Goal: Task Accomplishment & Management: Manage account settings

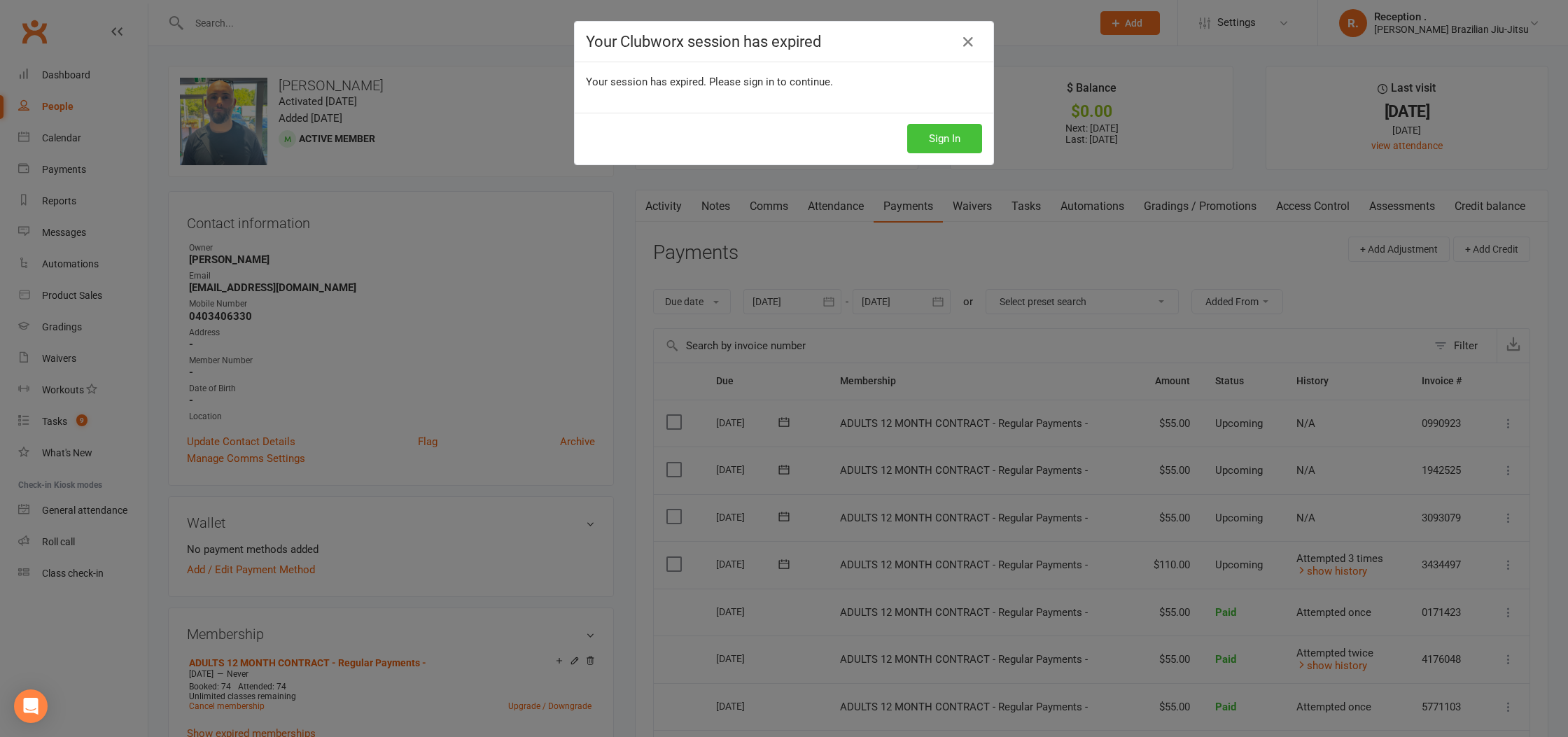
drag, startPoint x: 913, startPoint y: 155, endPoint x: 928, endPoint y: 145, distance: 18.0
click at [913, 155] on div "Sign In" at bounding box center [783, 138] width 419 height 51
click at [936, 139] on button "Sign In" at bounding box center [944, 138] width 75 height 30
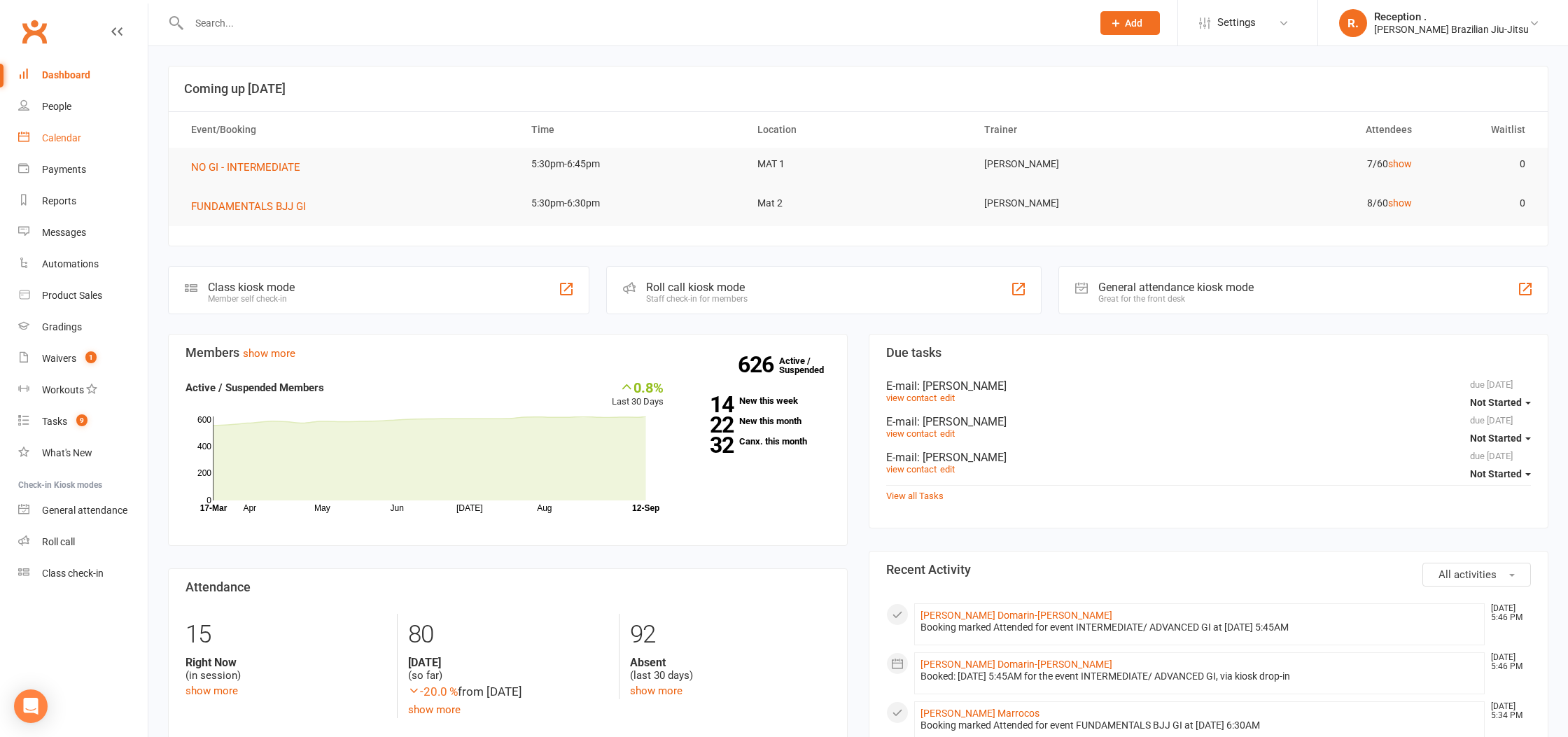
click at [47, 145] on link "Calendar" at bounding box center [83, 137] width 129 height 31
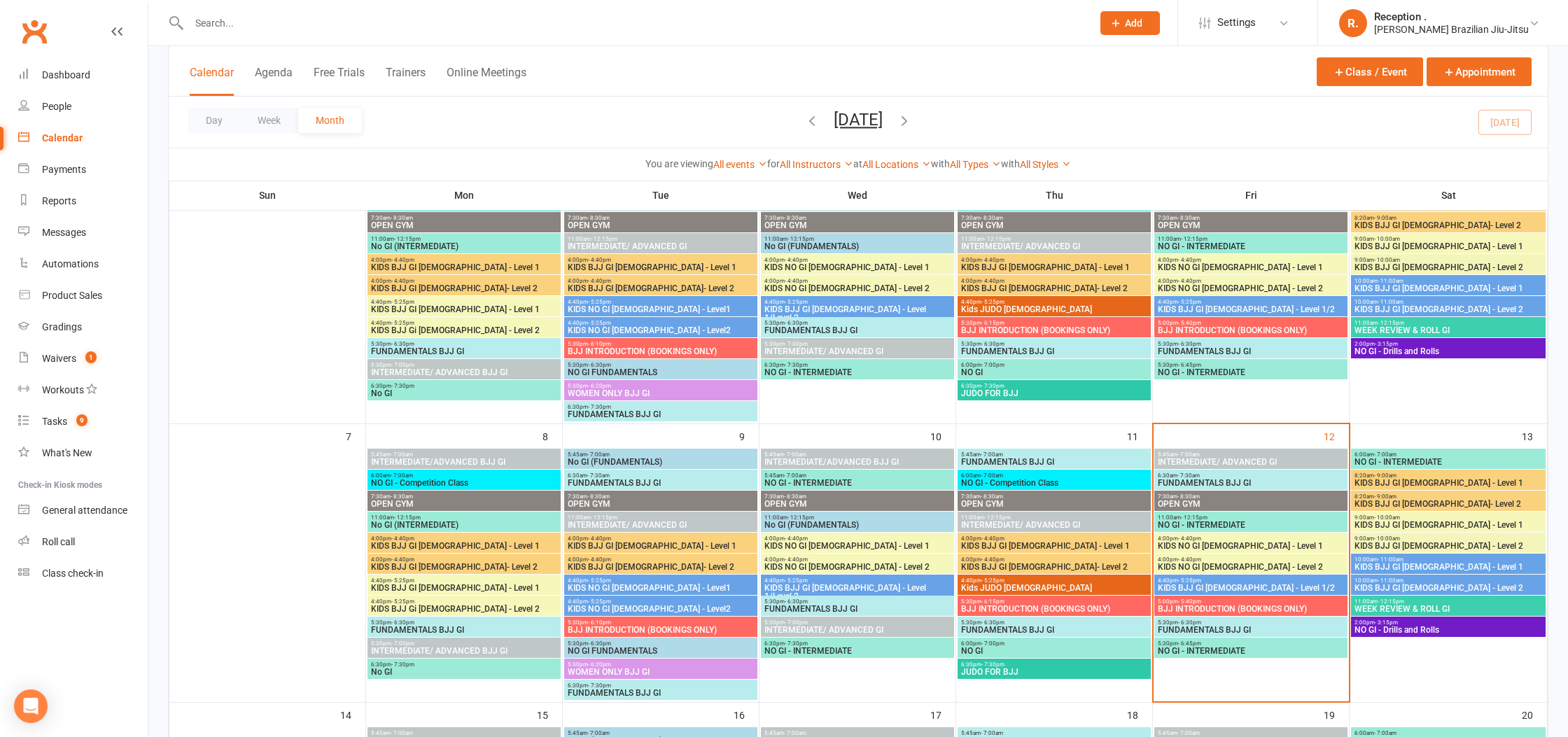
scroll to position [183, 0]
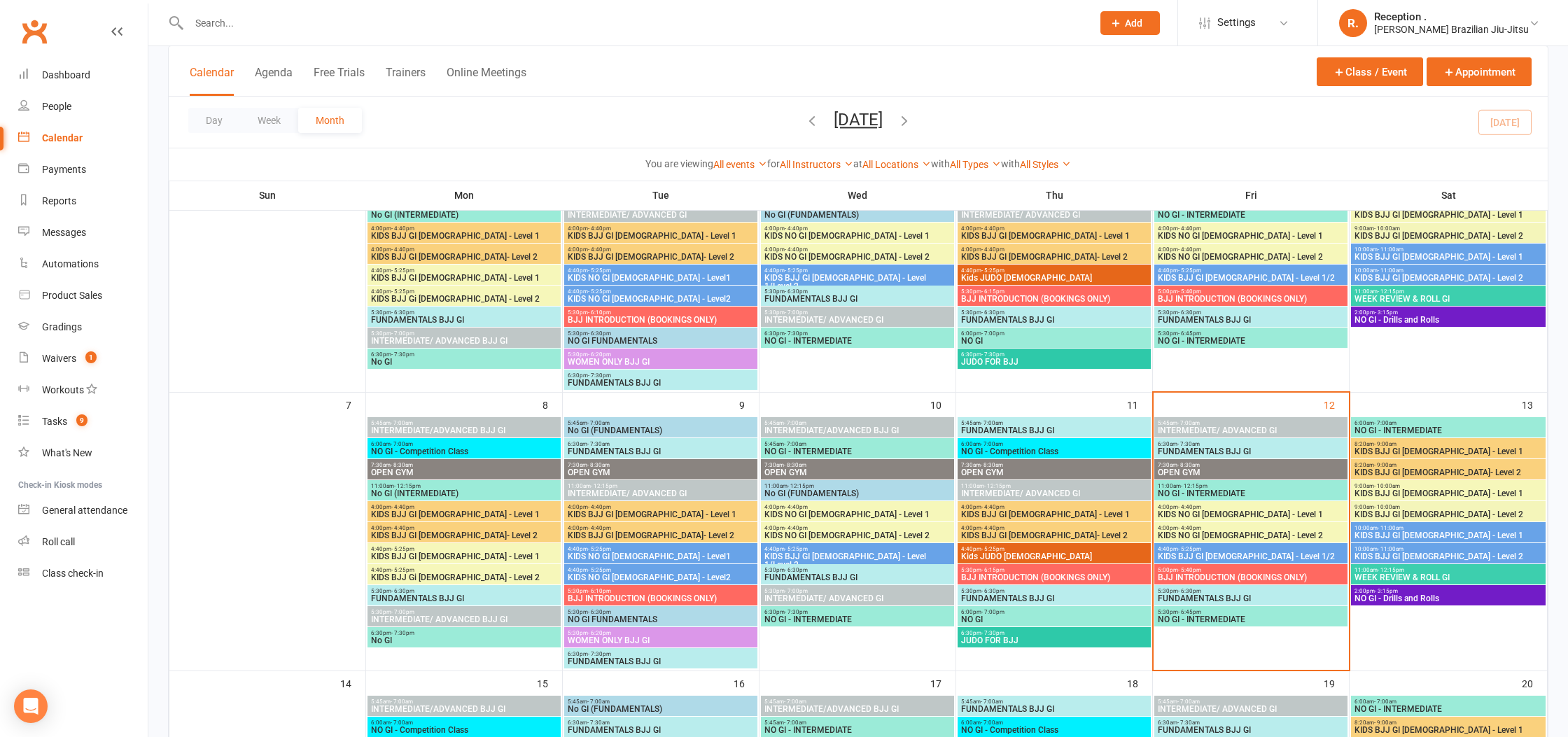
click at [1244, 596] on span "FUNDAMENTALS BJJ GI" at bounding box center [1251, 598] width 188 height 8
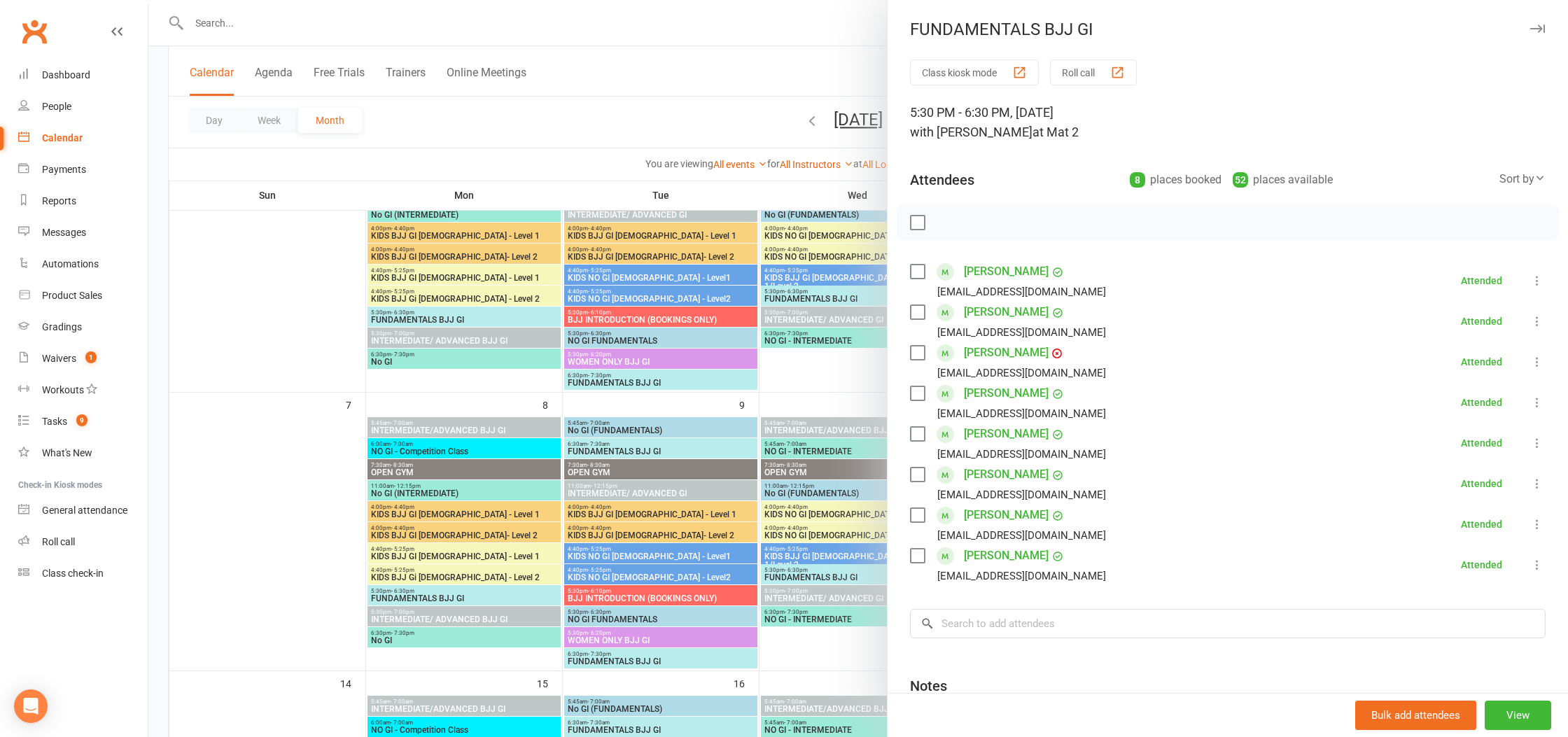
click at [800, 39] on div at bounding box center [858, 368] width 1419 height 737
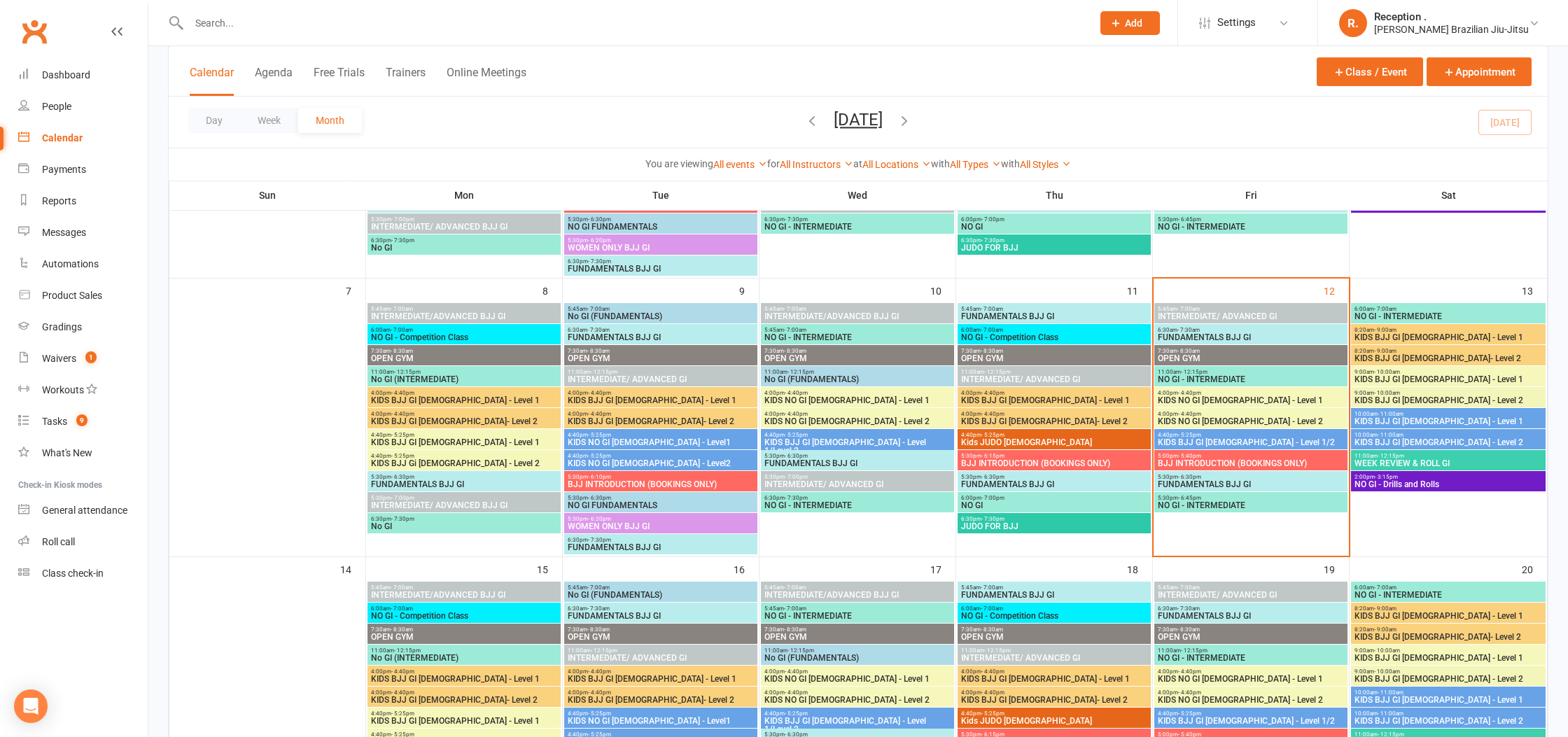
scroll to position [298, 0]
click at [1220, 335] on span "FUNDAMENTALS BJJ GI" at bounding box center [1251, 336] width 188 height 8
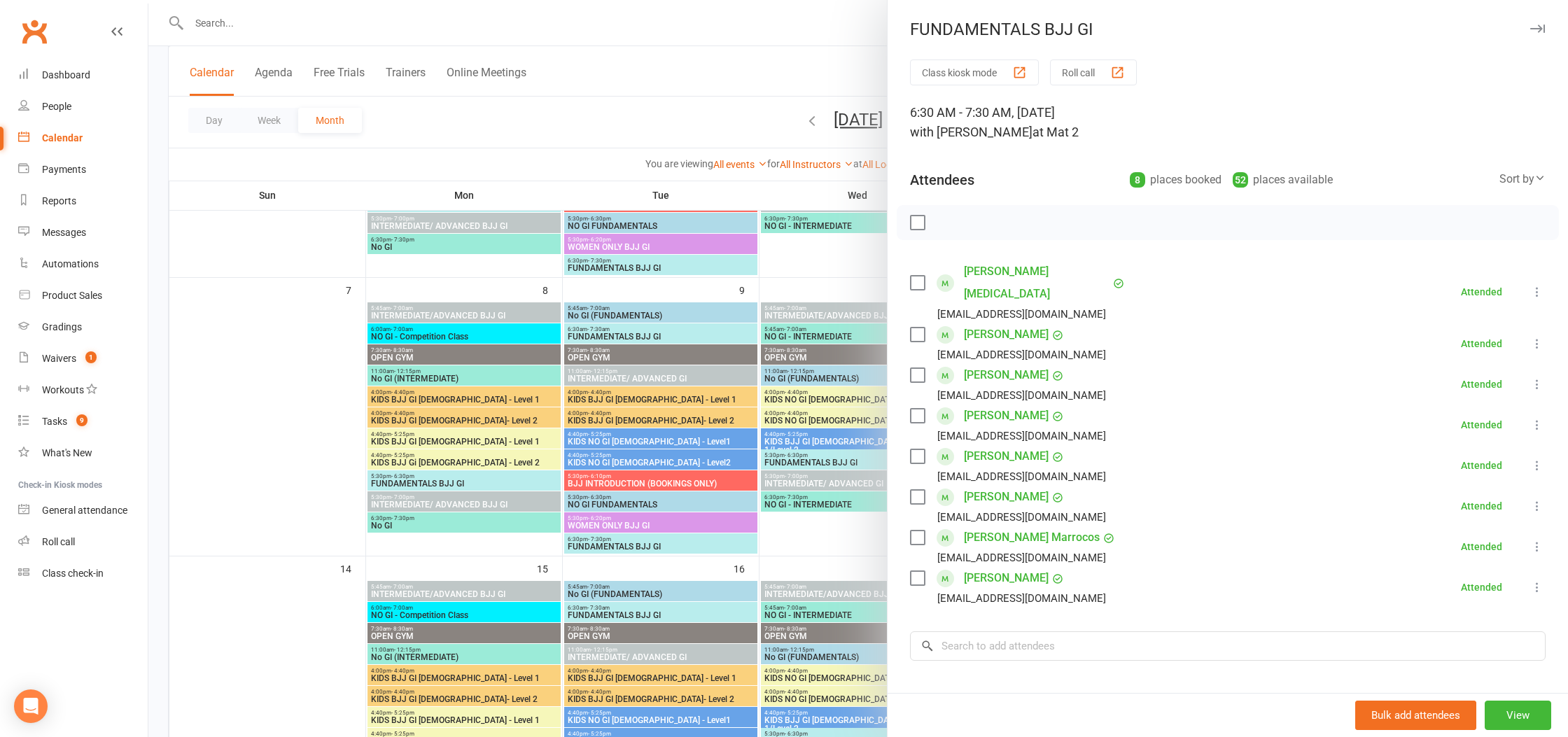
click at [783, 72] on div at bounding box center [858, 368] width 1419 height 737
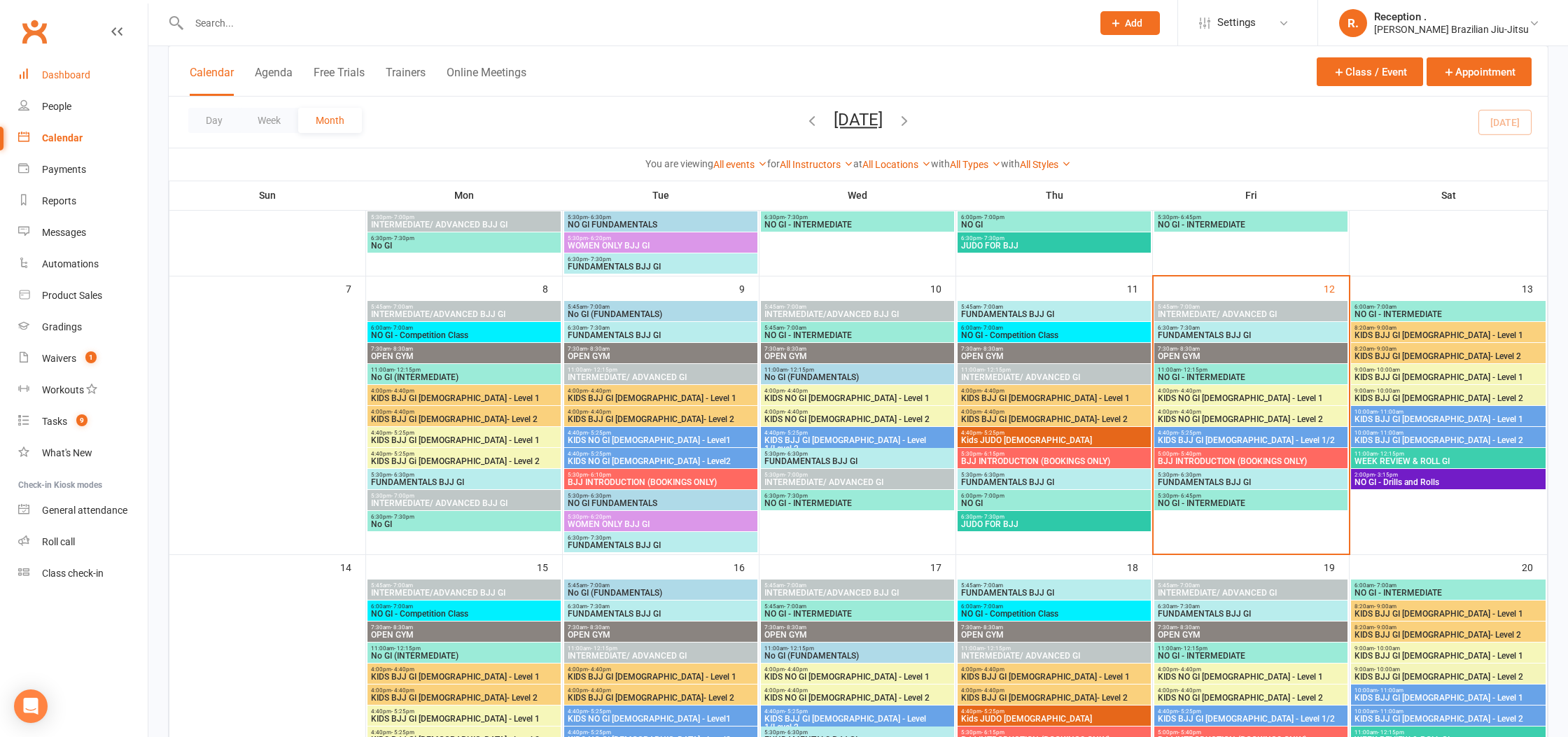
click at [76, 81] on link "Dashboard" at bounding box center [83, 75] width 129 height 31
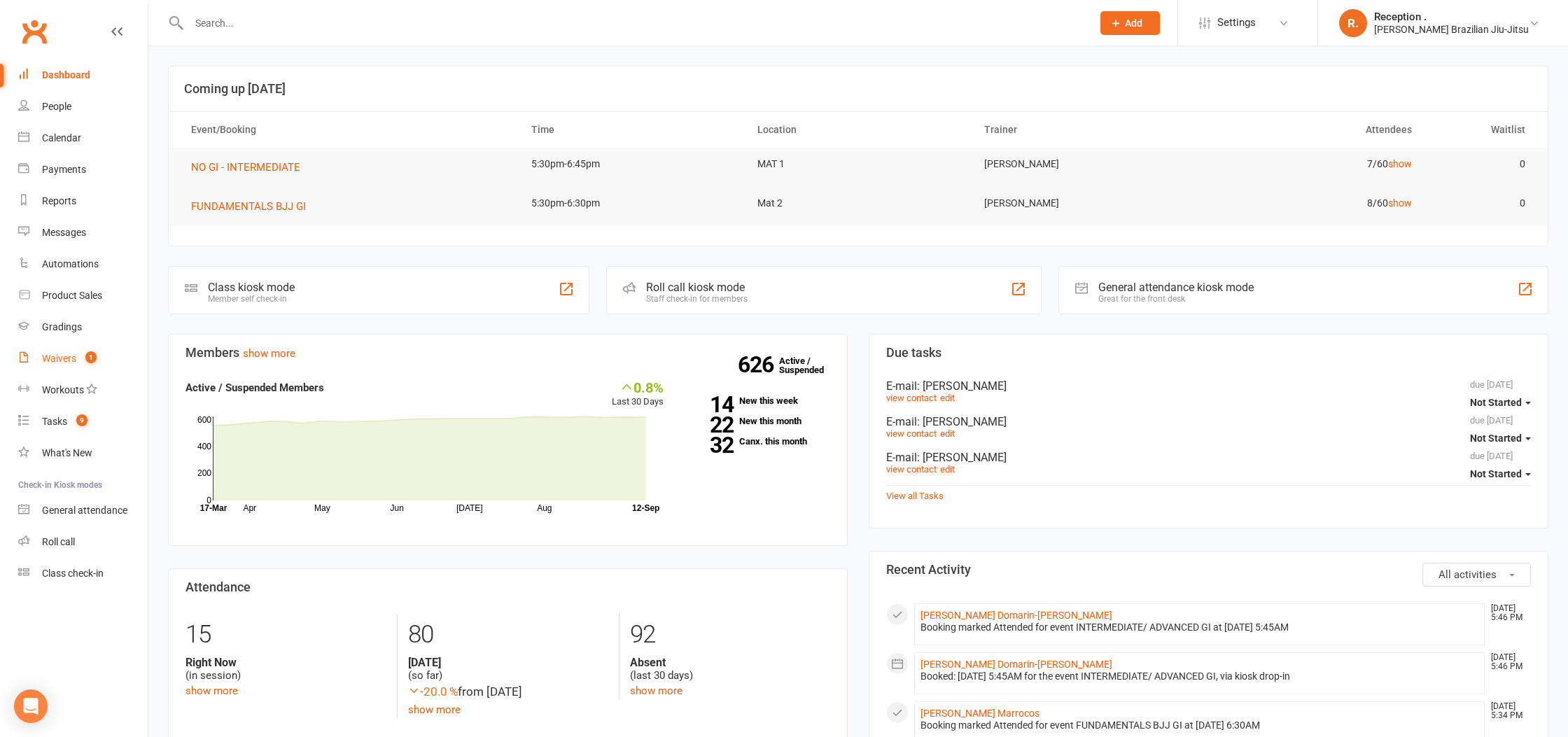
click at [64, 364] on link "Waivers 1" at bounding box center [83, 358] width 129 height 31
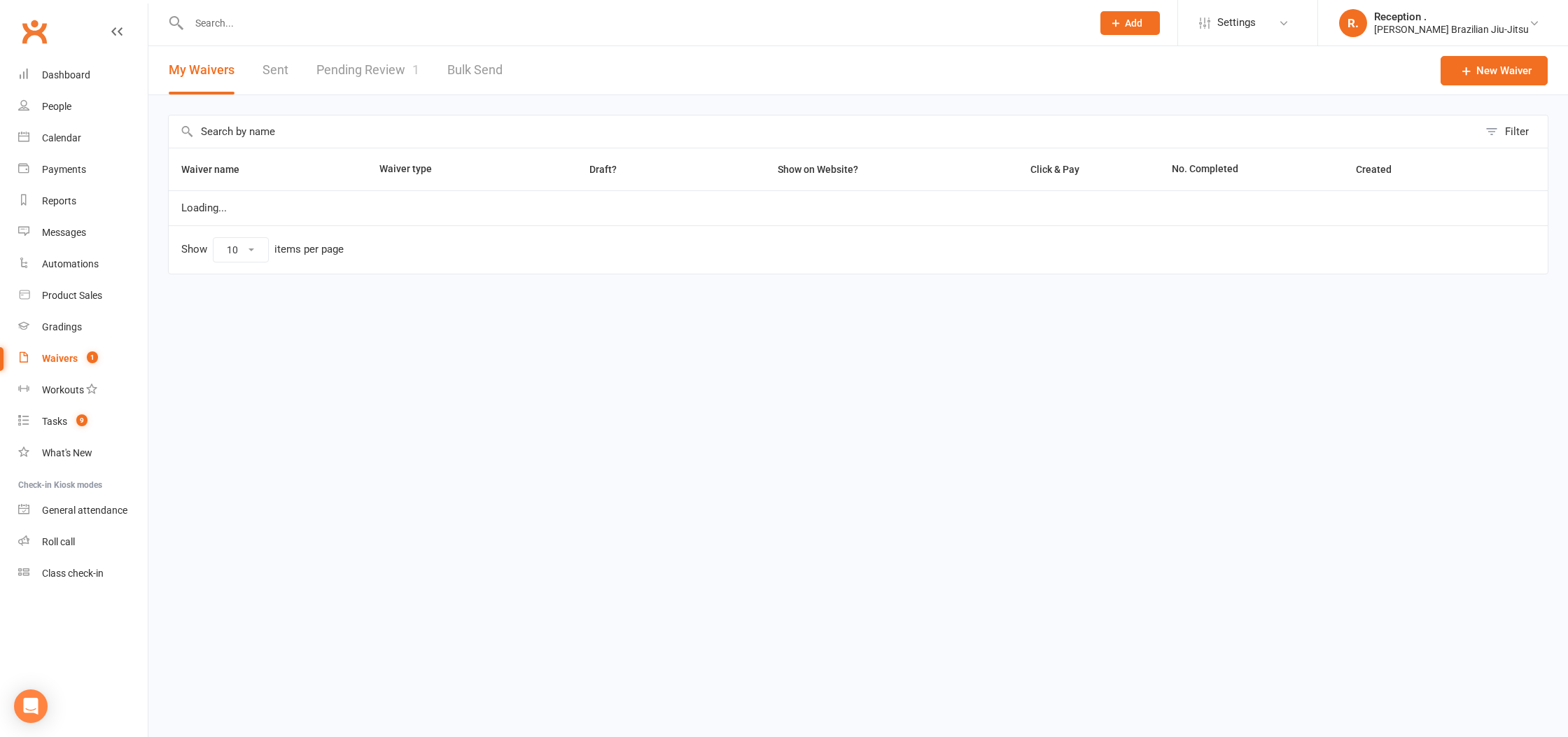
click at [377, 73] on link "Pending Review 1" at bounding box center [368, 71] width 103 height 48
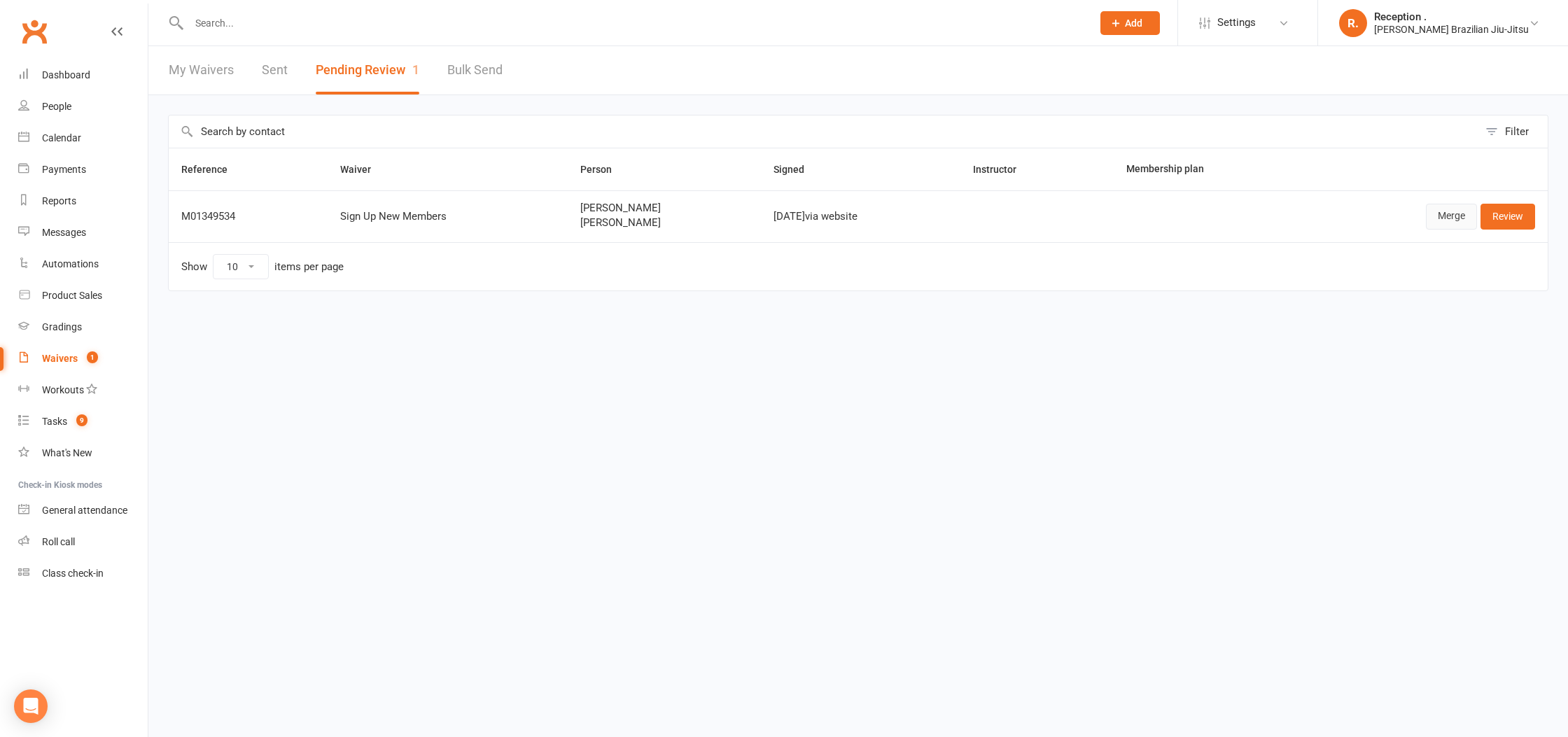
click at [1435, 216] on link "Merge" at bounding box center [1452, 216] width 51 height 25
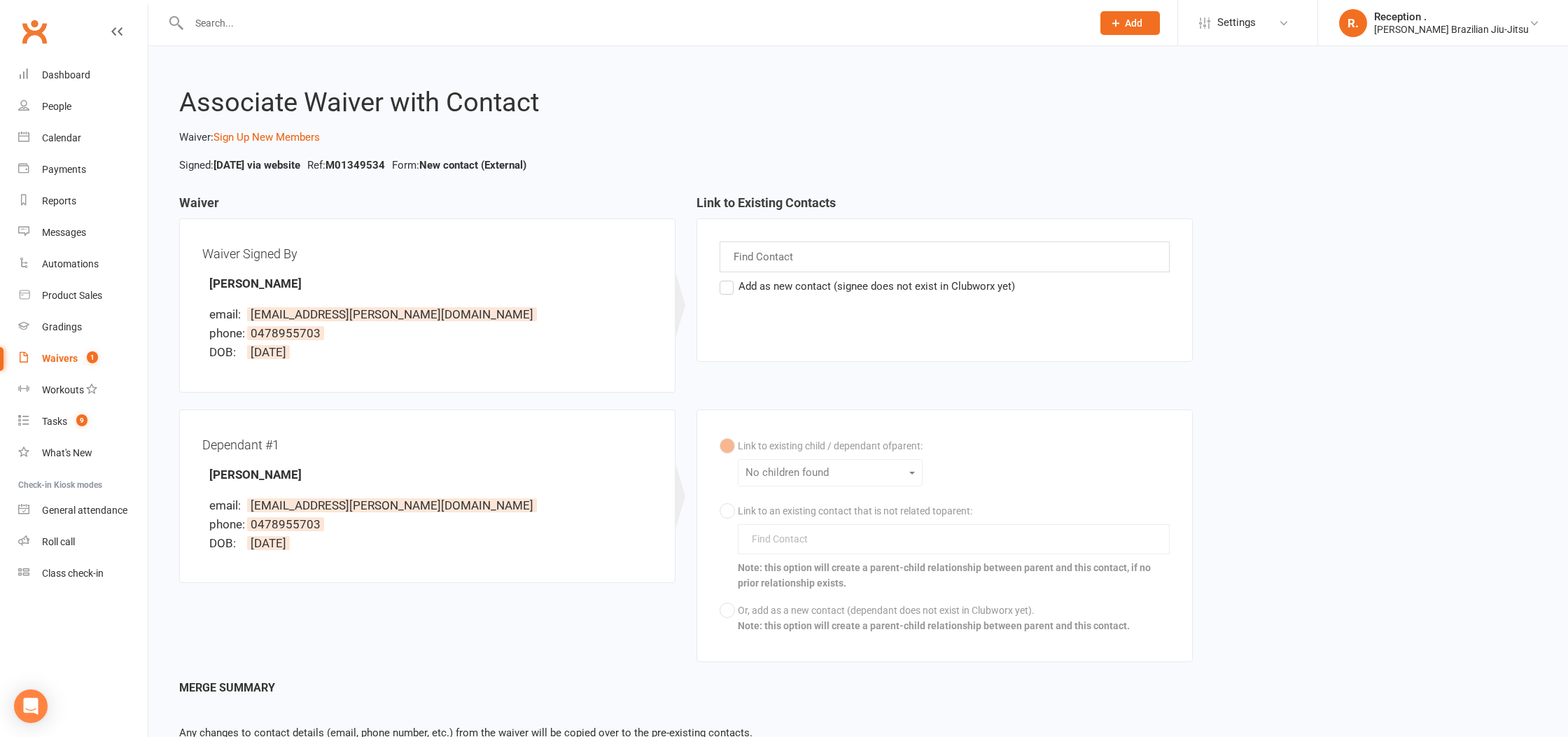
scroll to position [88, 0]
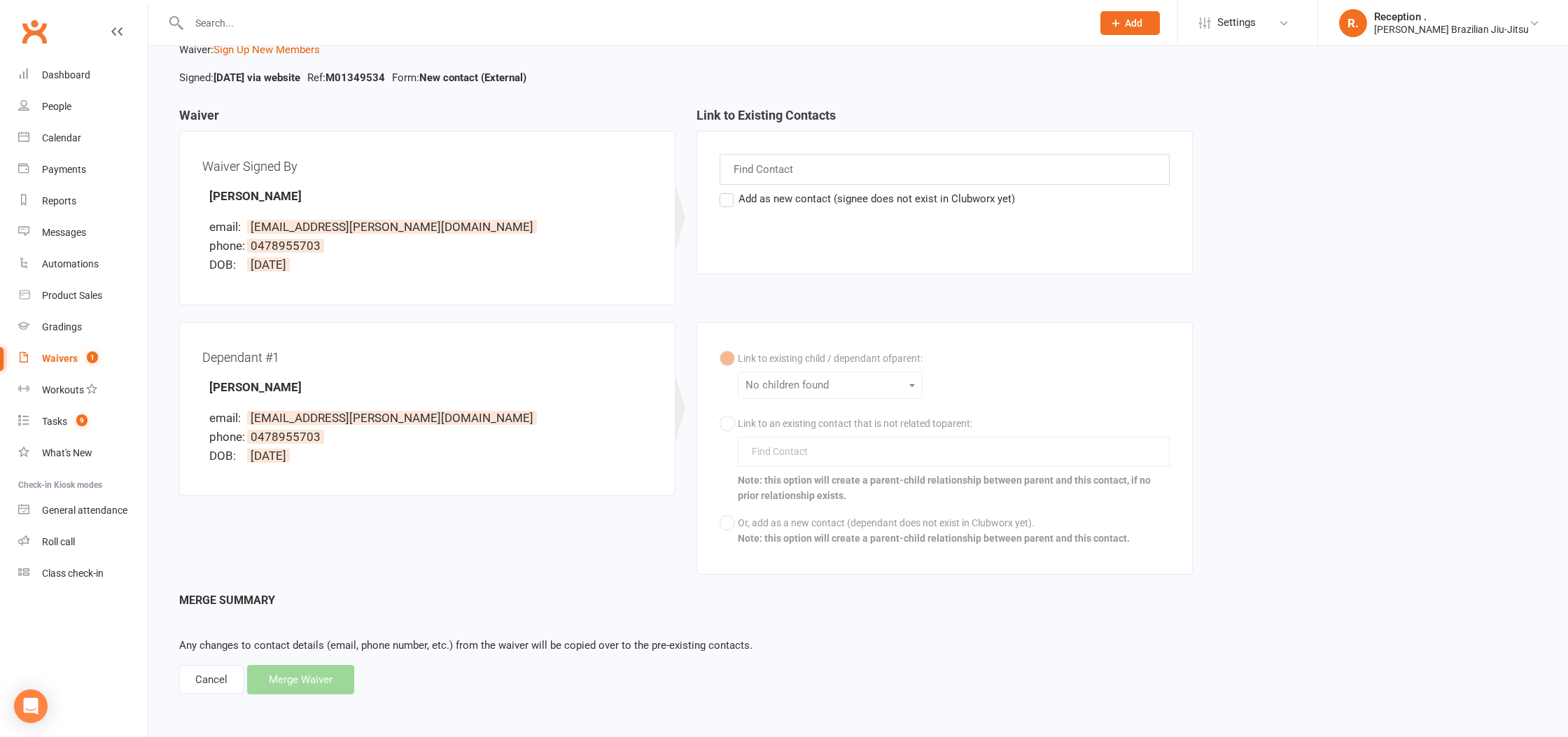
click at [220, 699] on div "Associate Waiver with Contact Waiver: Sign Up New Members Signed: Sep 12, 2025 …" at bounding box center [858, 338] width 1419 height 758
click at [225, 674] on div "Cancel" at bounding box center [211, 679] width 64 height 30
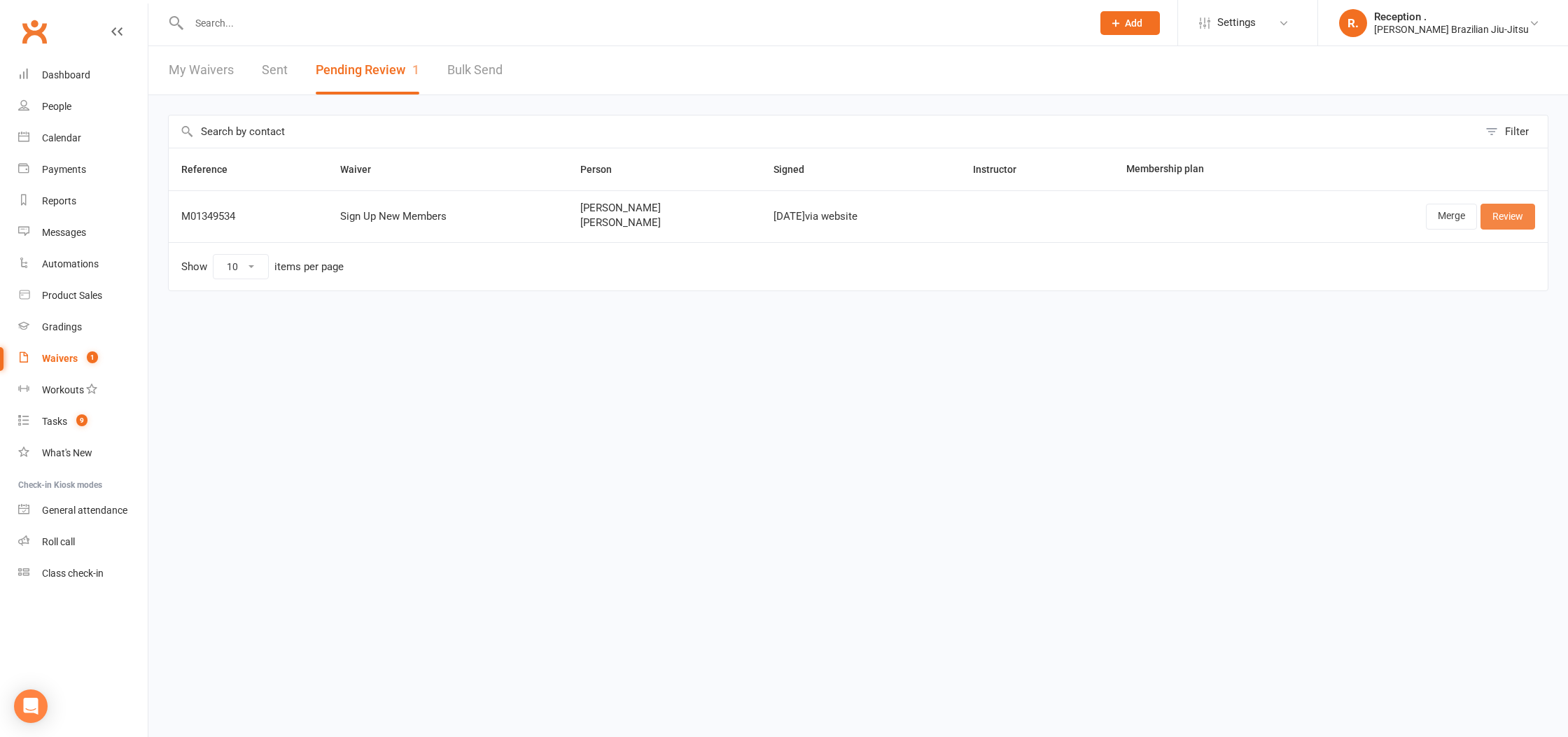
click at [1502, 215] on link "Review" at bounding box center [1508, 216] width 55 height 25
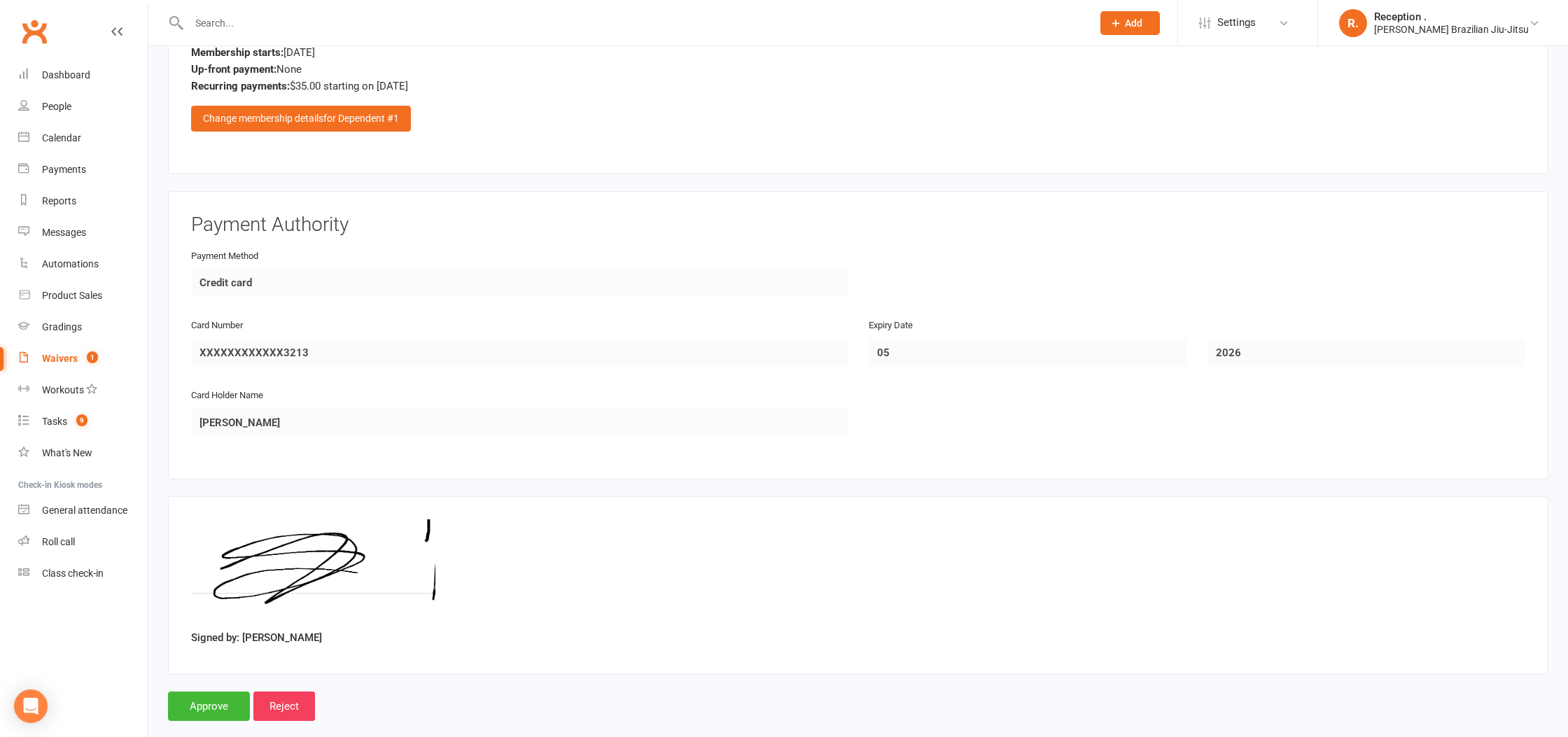
scroll to position [1951, 0]
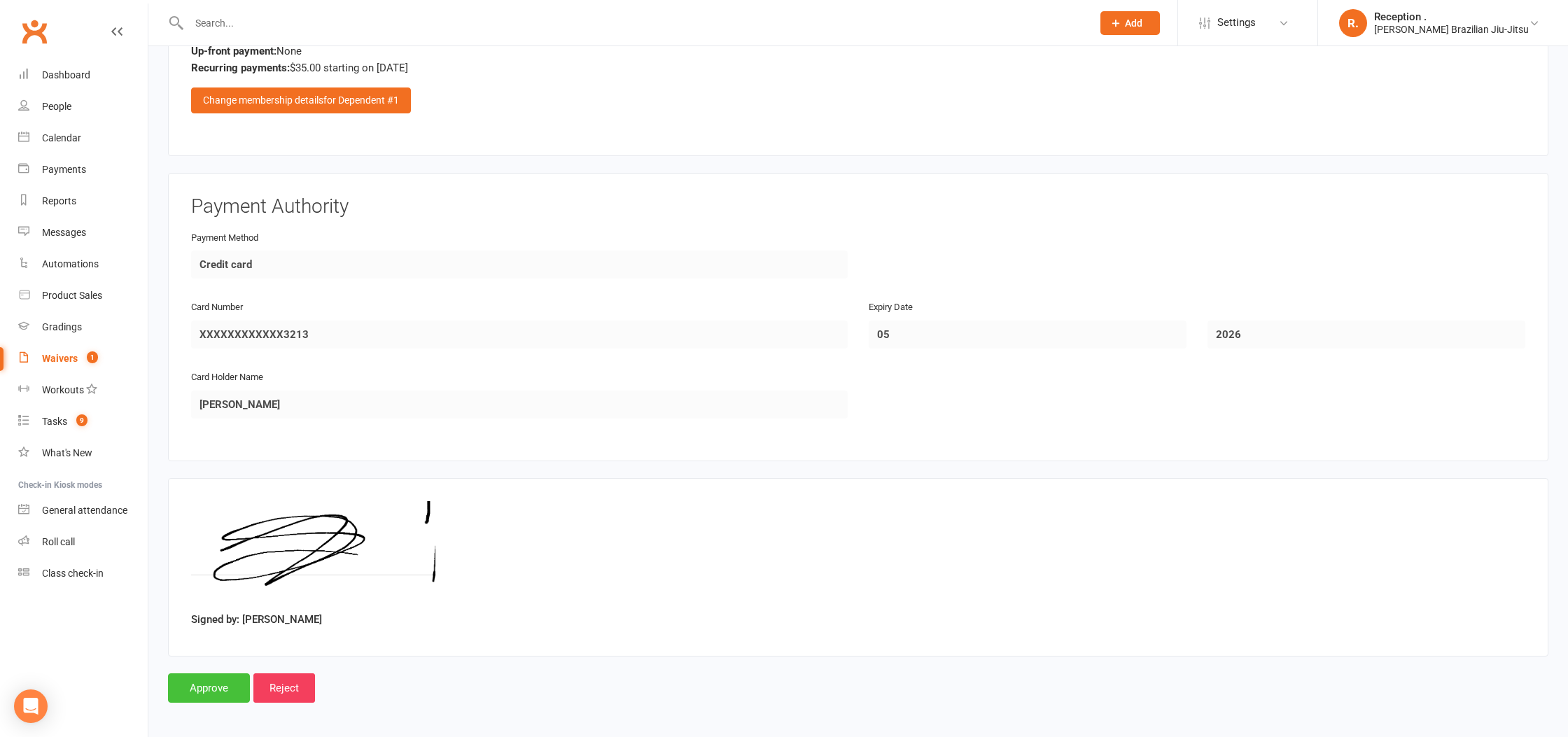
drag, startPoint x: 211, startPoint y: 682, endPoint x: 205, endPoint y: 686, distance: 7.2
click at [211, 683] on input "Approve" at bounding box center [209, 687] width 82 height 30
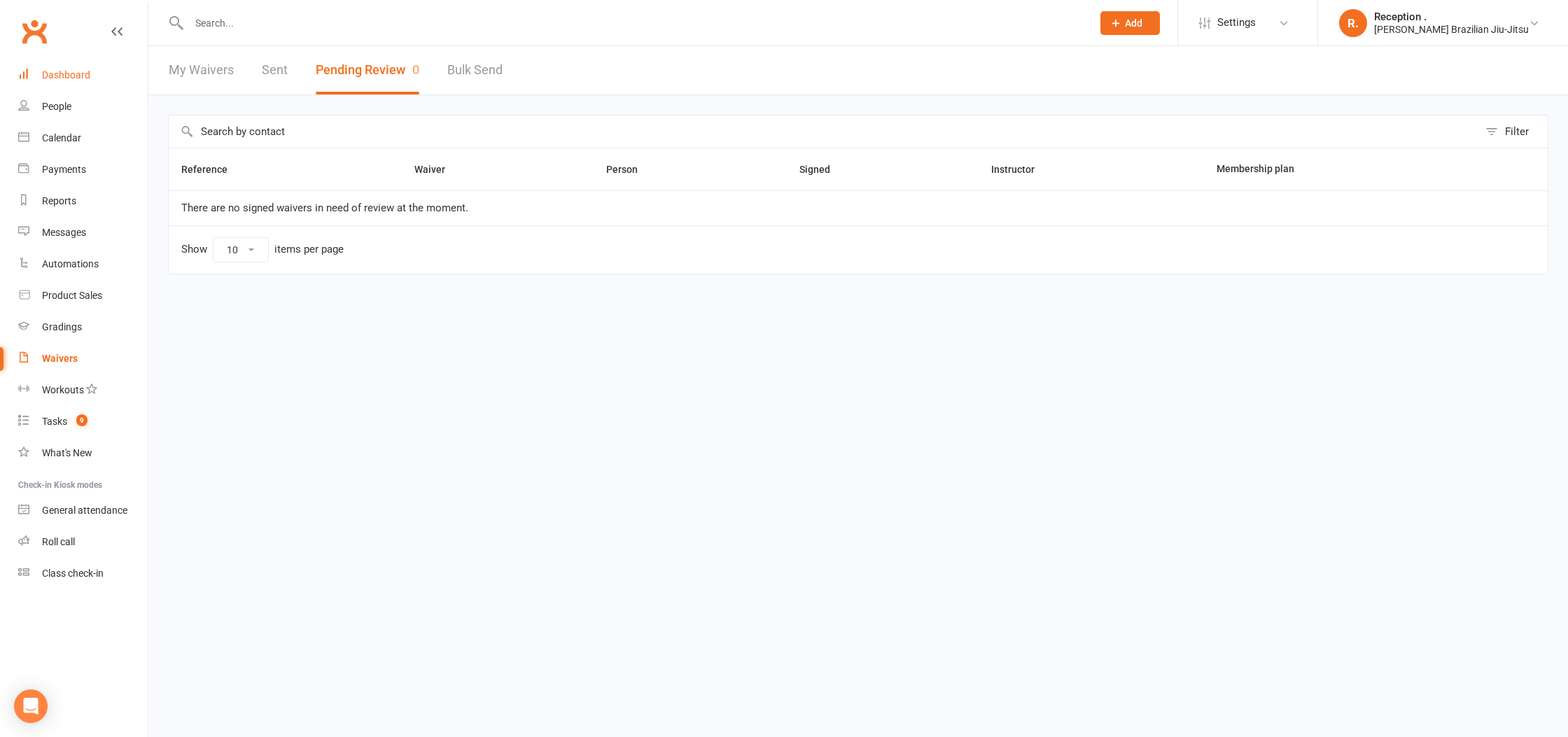
click at [108, 79] on link "Dashboard" at bounding box center [83, 75] width 129 height 31
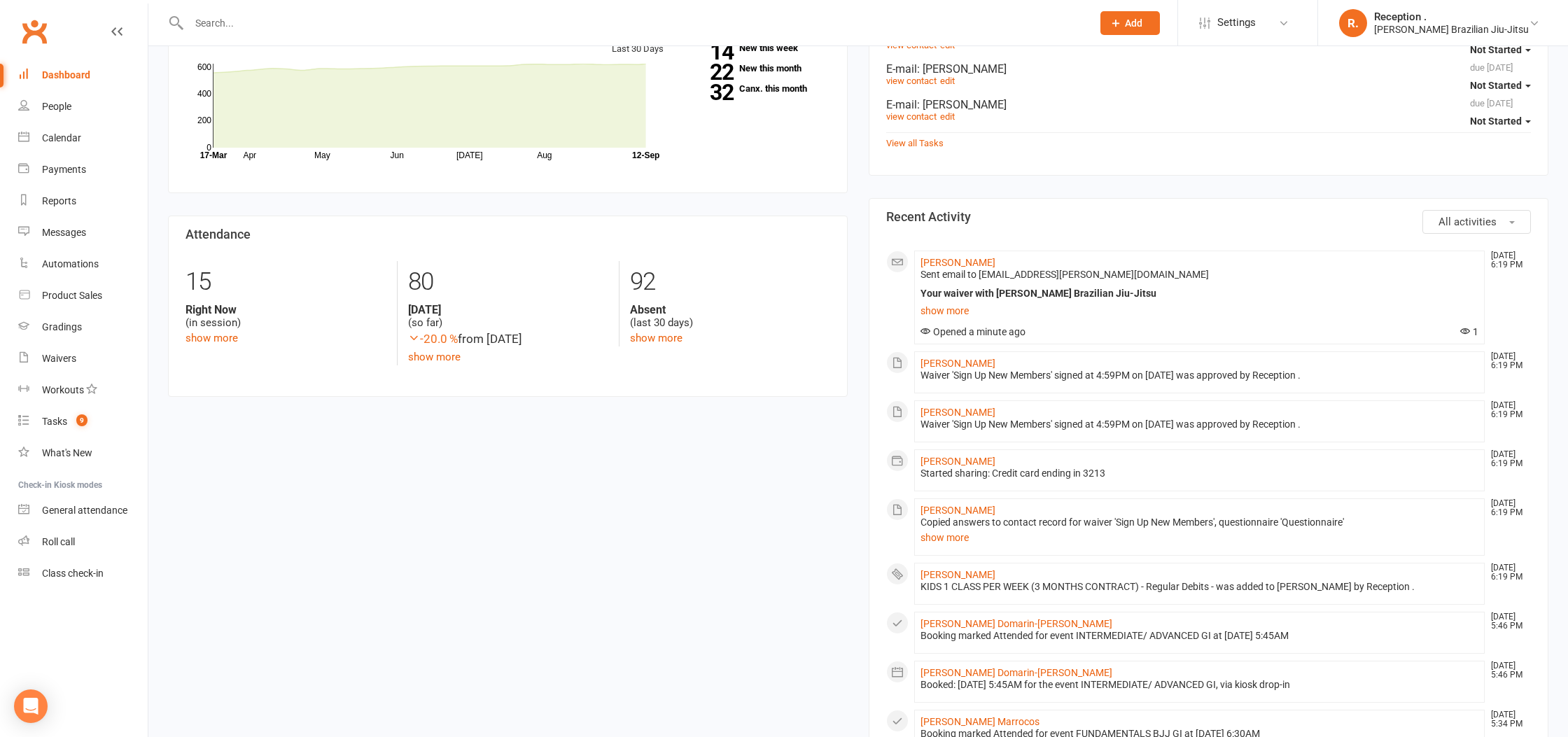
scroll to position [360, 0]
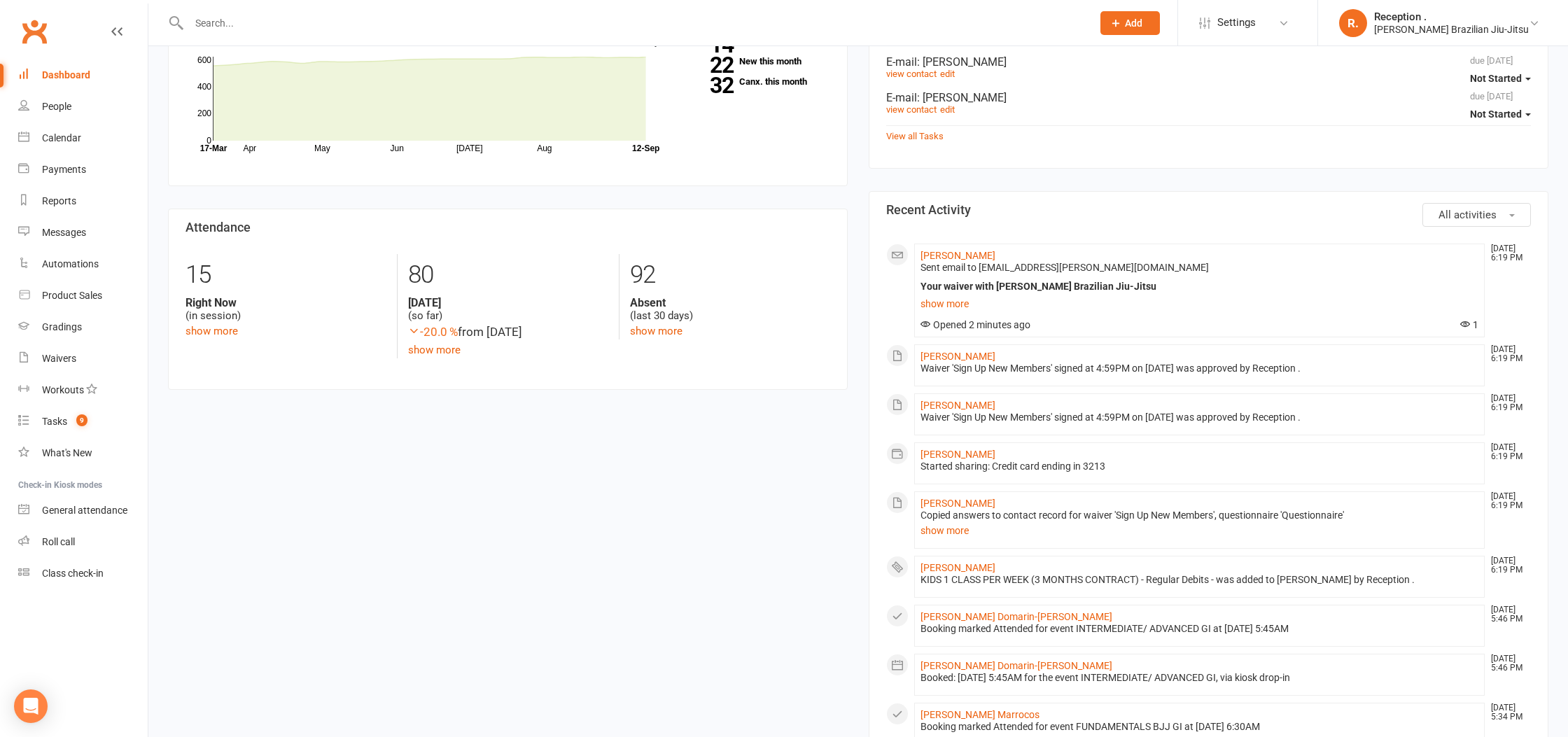
drag, startPoint x: 1015, startPoint y: 358, endPoint x: 917, endPoint y: 360, distance: 98.0
click at [917, 360] on li "Isabella Wilhelm Sep 12, 6:19 PM Waiver 'Sign Up New Members' signed at 4:59PM …" at bounding box center [1199, 365] width 570 height 42
copy link "[PERSON_NAME]"
click at [934, 360] on link "[PERSON_NAME]" at bounding box center [958, 356] width 75 height 11
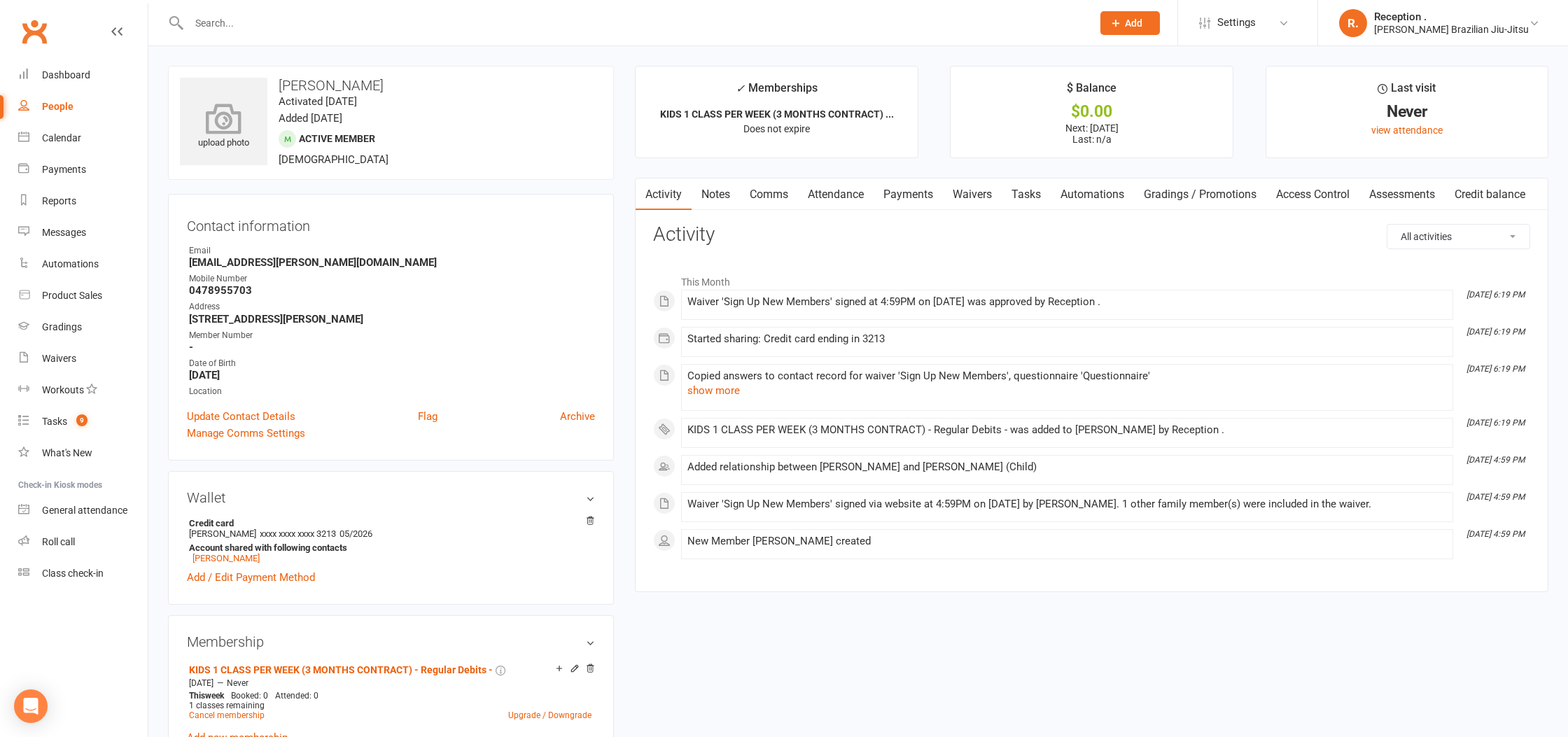
click at [226, 109] on icon at bounding box center [224, 118] width 96 height 31
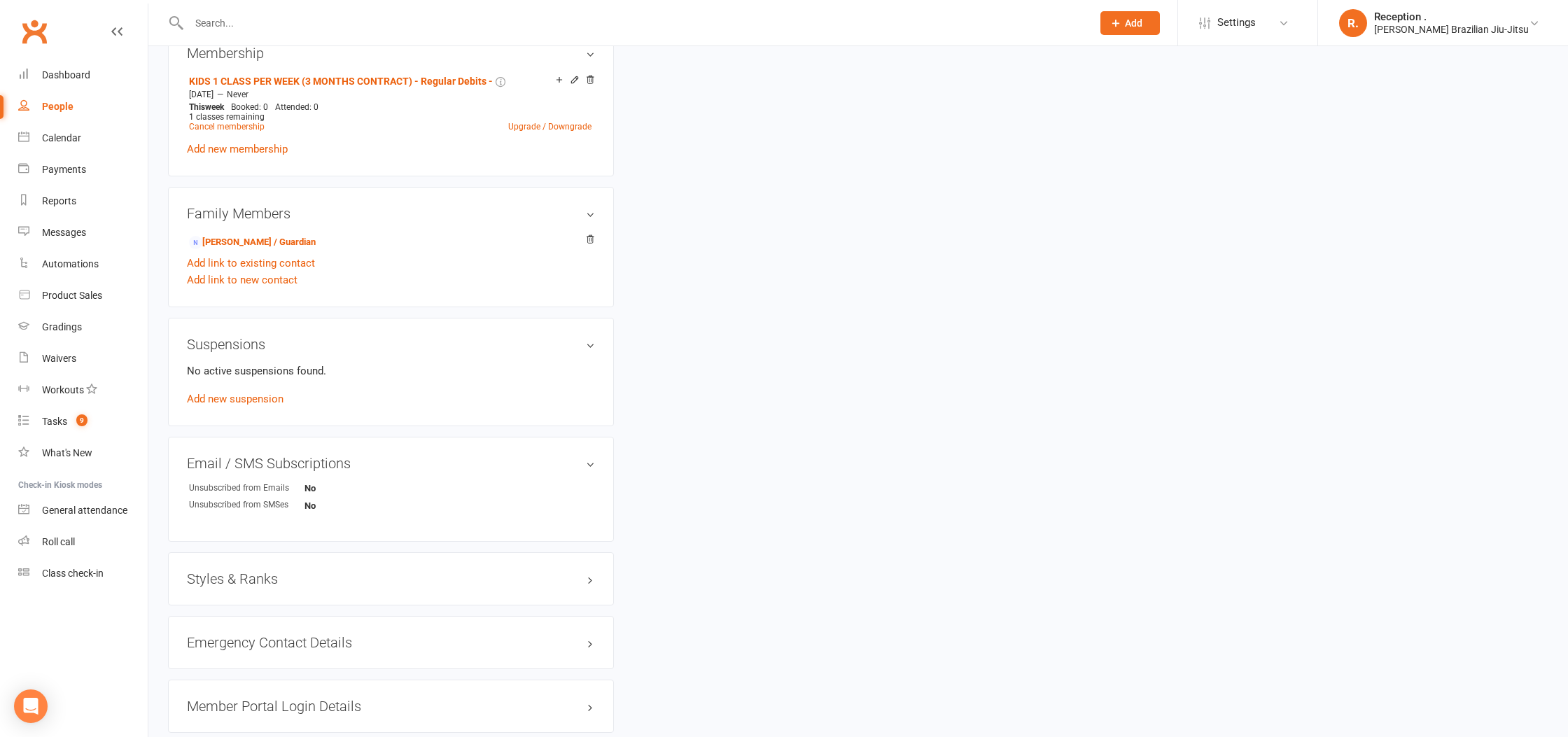
scroll to position [652, 0]
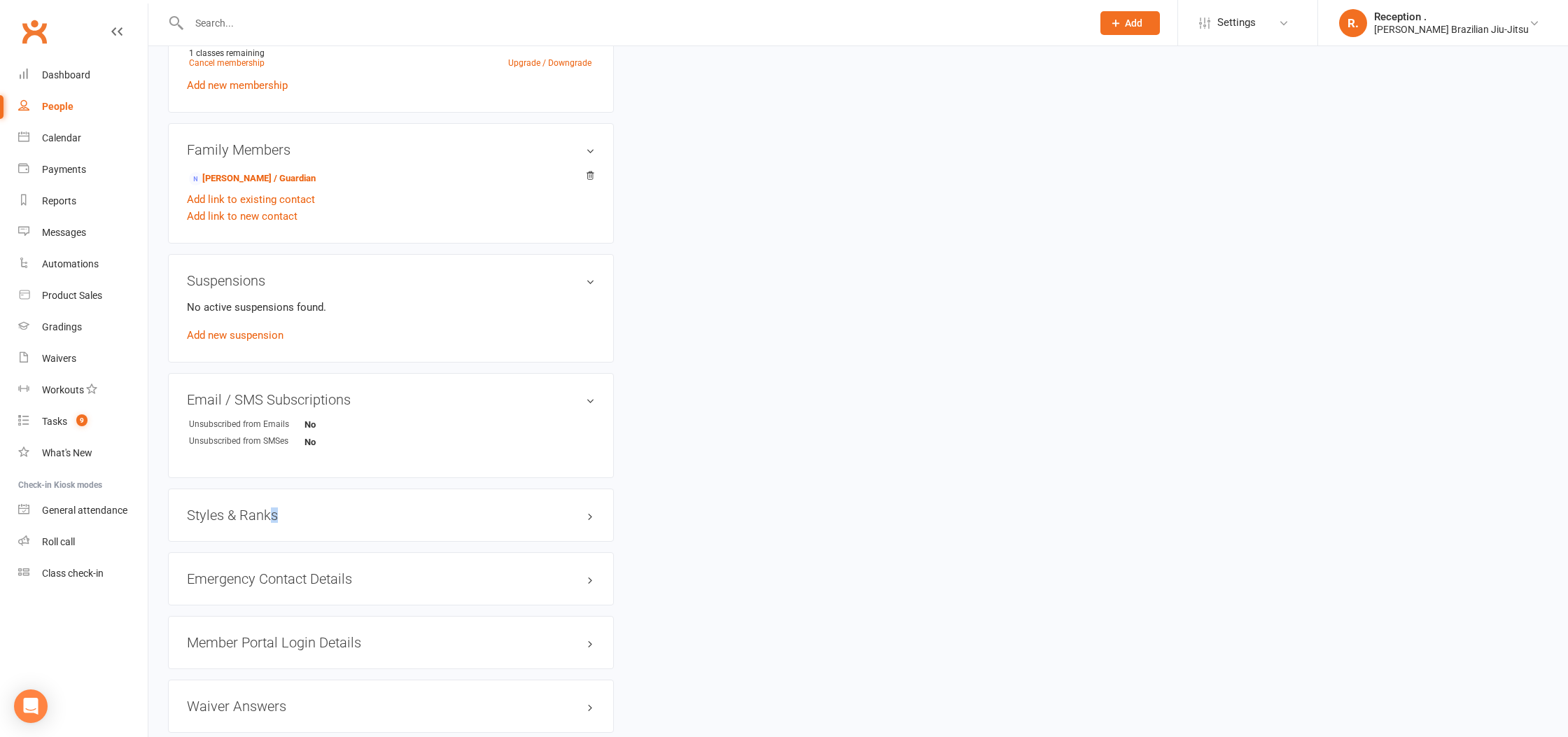
click at [270, 517] on h3 "Styles & Ranks" at bounding box center [391, 515] width 408 height 15
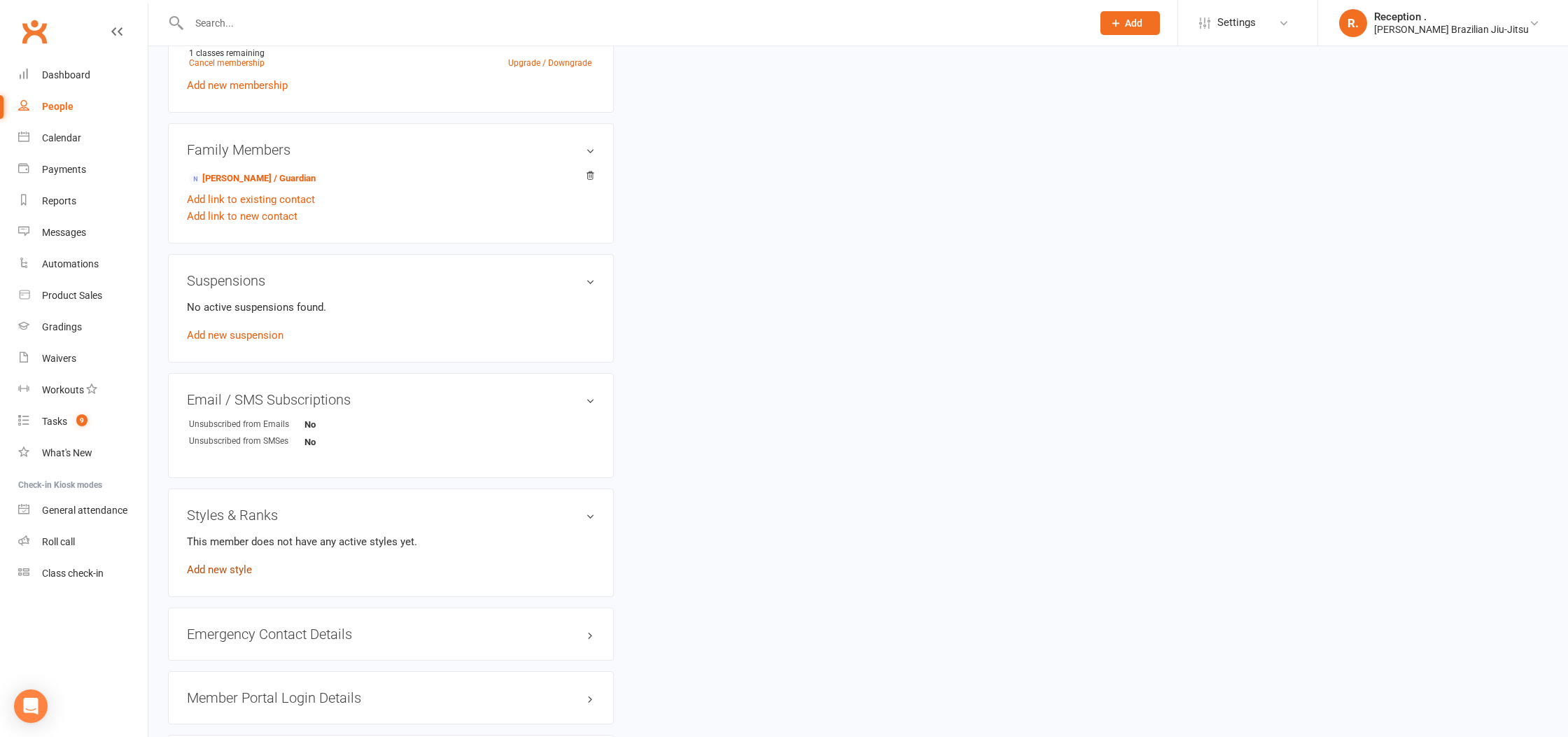
click at [229, 572] on link "Add new style" at bounding box center [219, 569] width 65 height 13
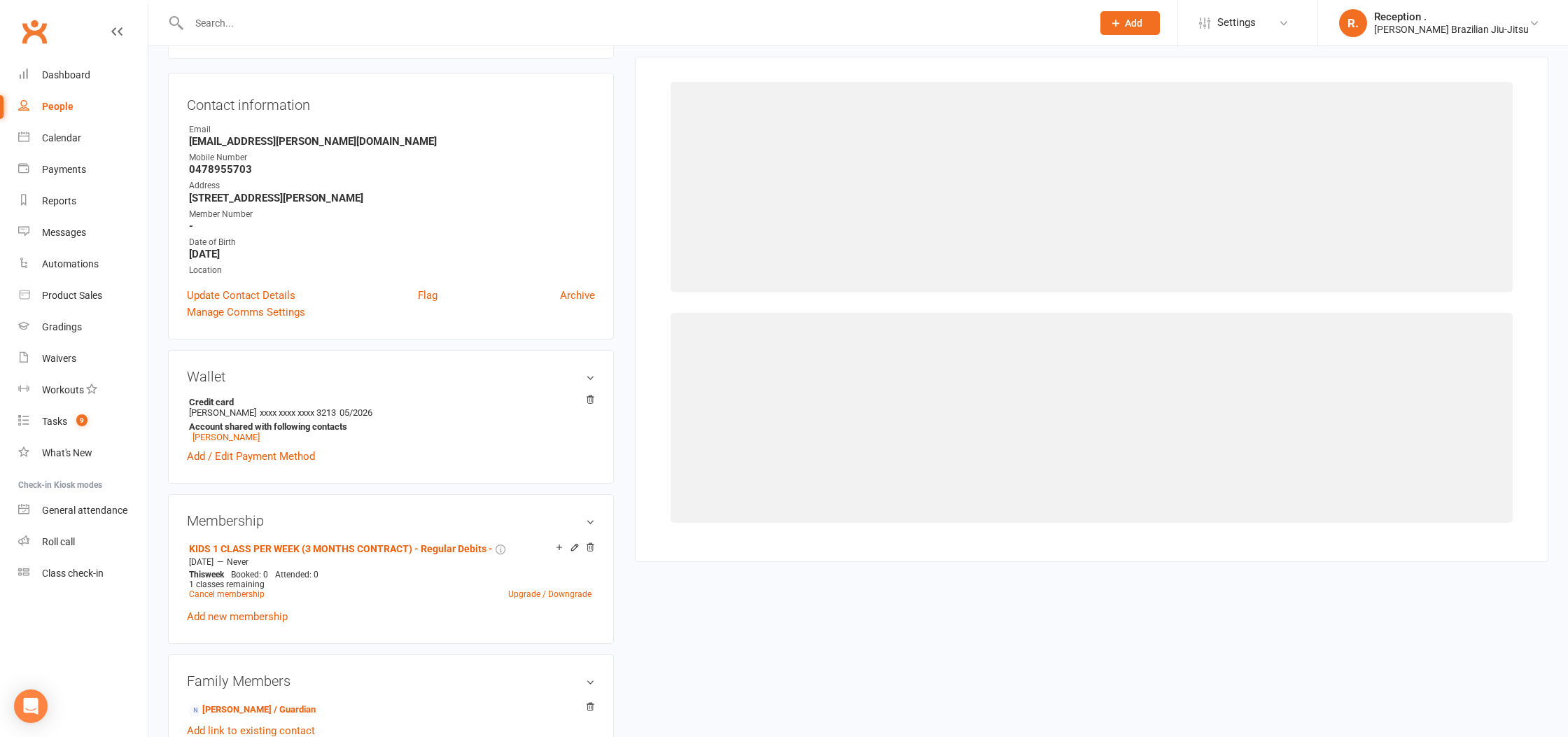
scroll to position [107, 0]
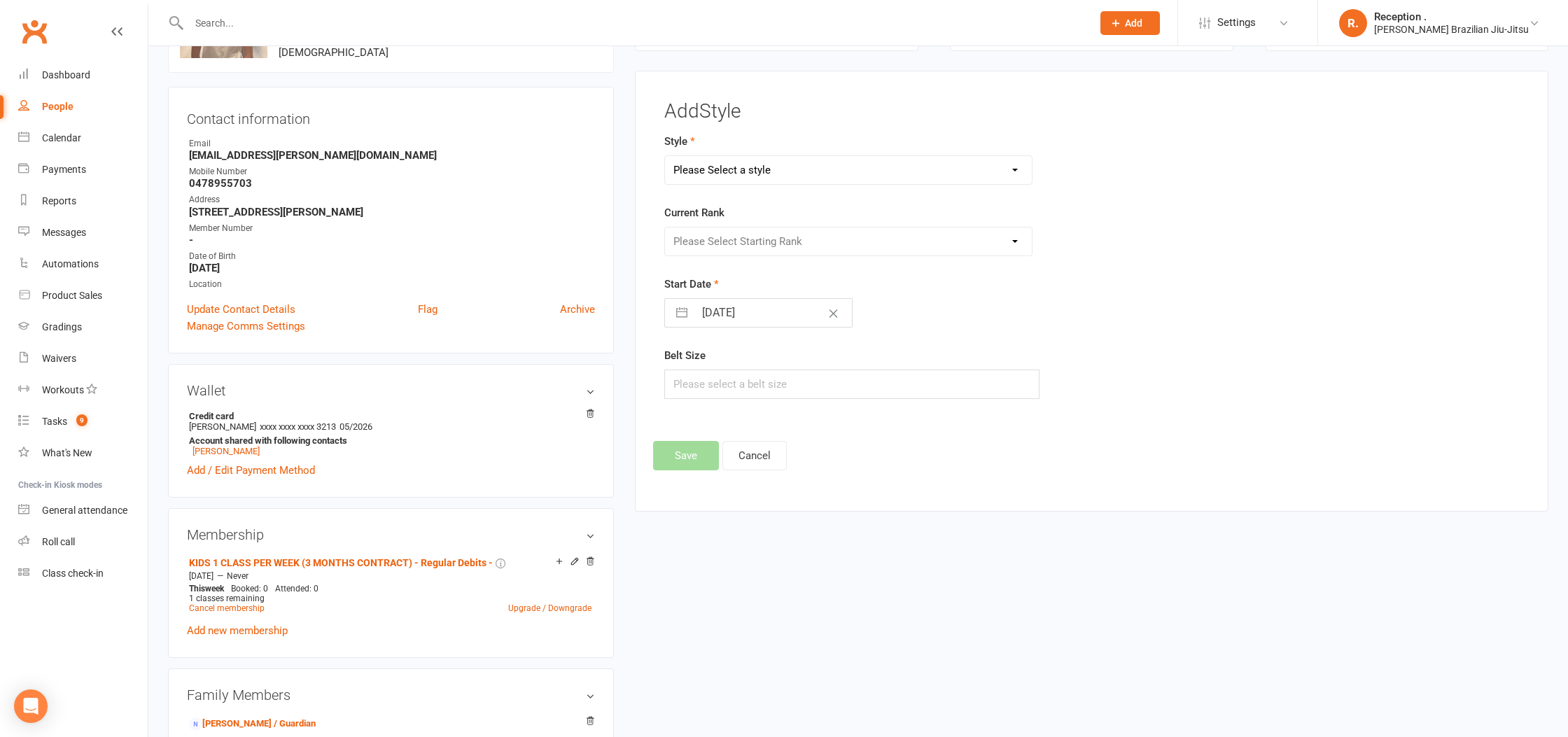
click at [715, 179] on select "Please Select a style Brazilian Jiu-Jitsu Adults Brazilian Jiu-Jitsu Kids" at bounding box center [848, 169] width 367 height 28
select select "2244"
click at [665, 156] on select "Please Select a style Brazilian Jiu-Jitsu Adults Brazilian Jiu-Jitsu Kids" at bounding box center [848, 169] width 367 height 28
click at [714, 238] on select "Please Select Starting Rank" at bounding box center [848, 241] width 367 height 28
select select "22133"
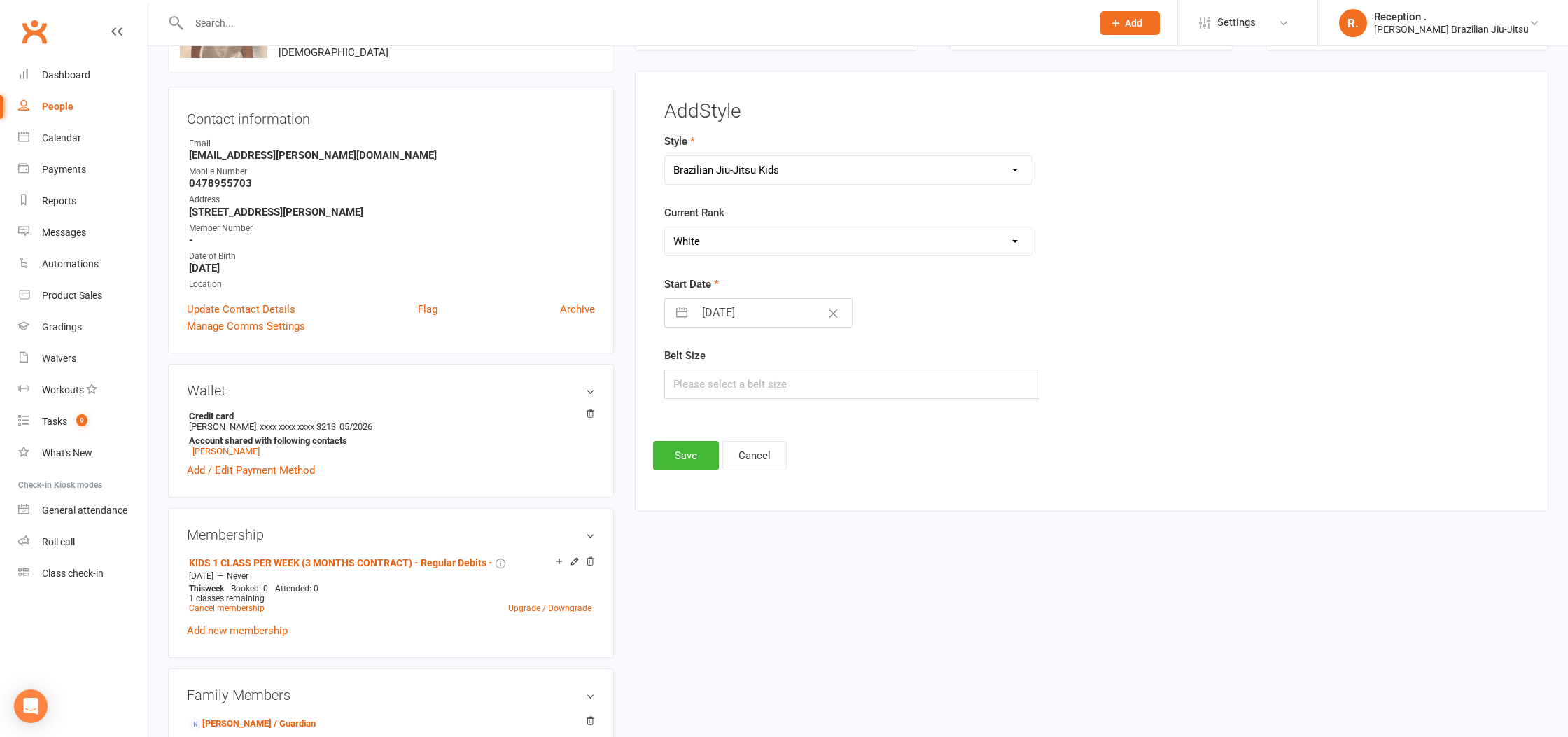
click at [665, 227] on select "Please Select Starting Rank White White 1 Stripe White 2 Stripes White 3 Stripe…" at bounding box center [848, 241] width 367 height 28
drag, startPoint x: 685, startPoint y: 451, endPoint x: 769, endPoint y: 411, distance: 93.0
click at [684, 447] on button "Save" at bounding box center [686, 455] width 66 height 30
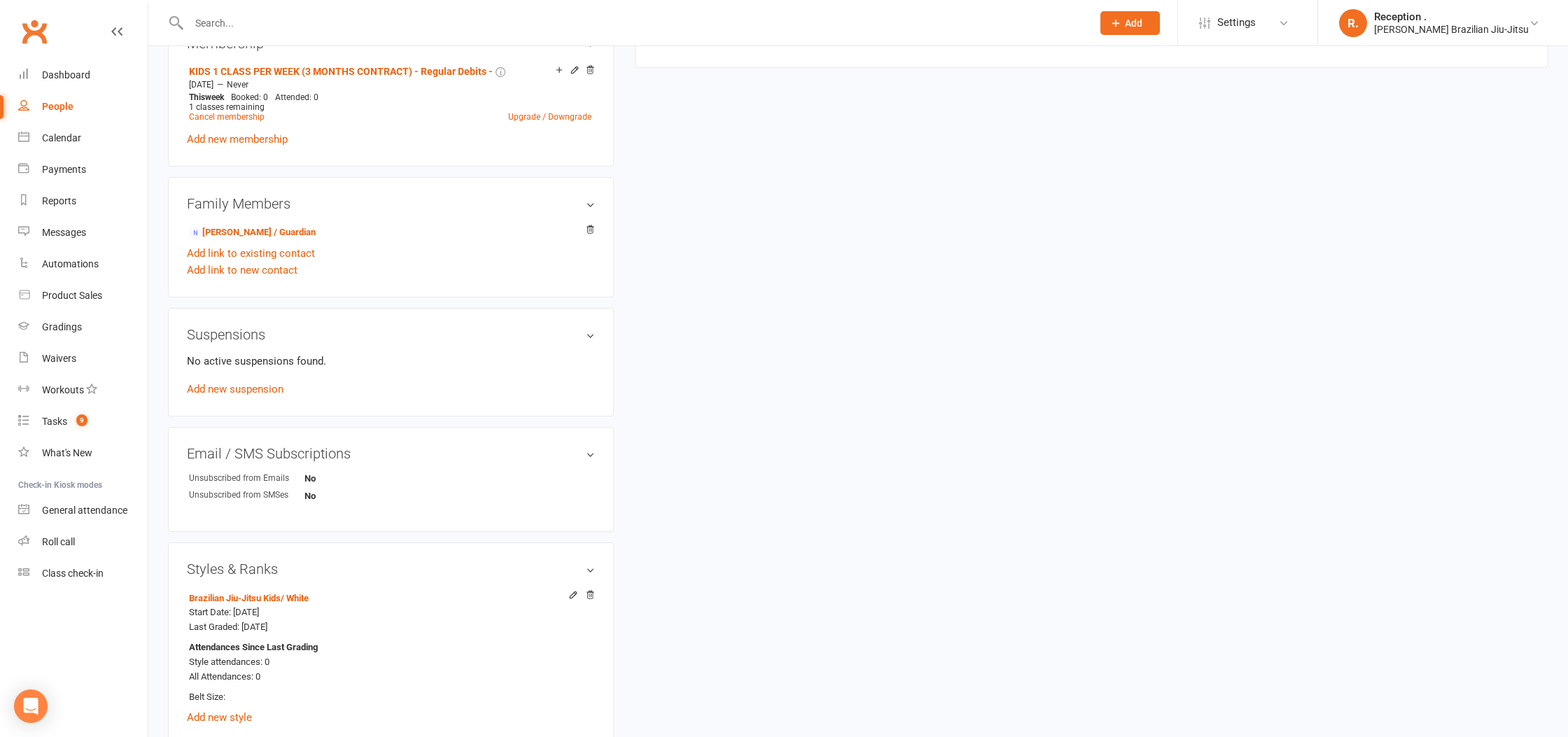
scroll to position [895, 0]
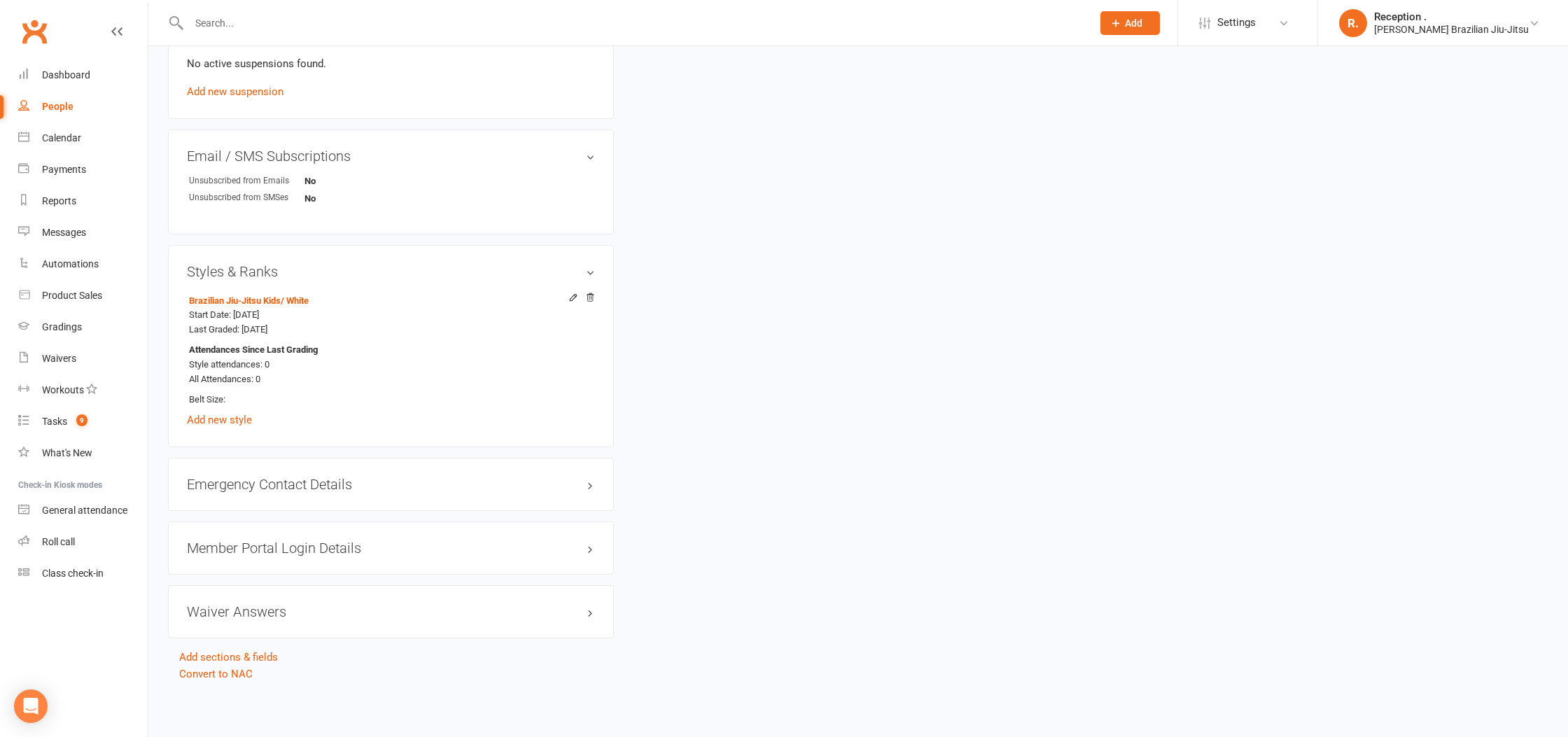
click at [297, 601] on div "Waiver Answers edit" at bounding box center [390, 612] width 446 height 53
click at [292, 612] on h3 "Waiver Answers edit" at bounding box center [391, 611] width 408 height 15
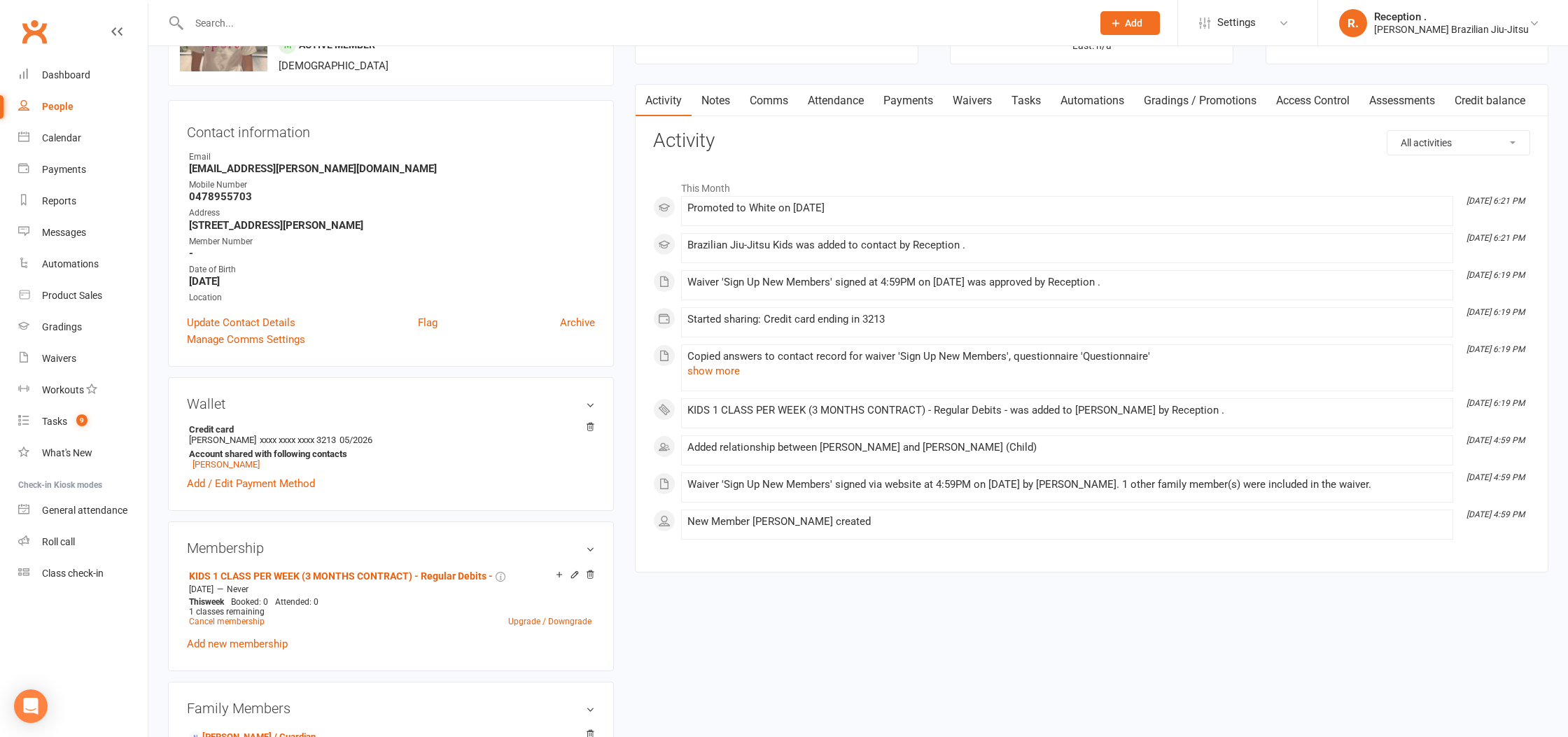
scroll to position [0, 0]
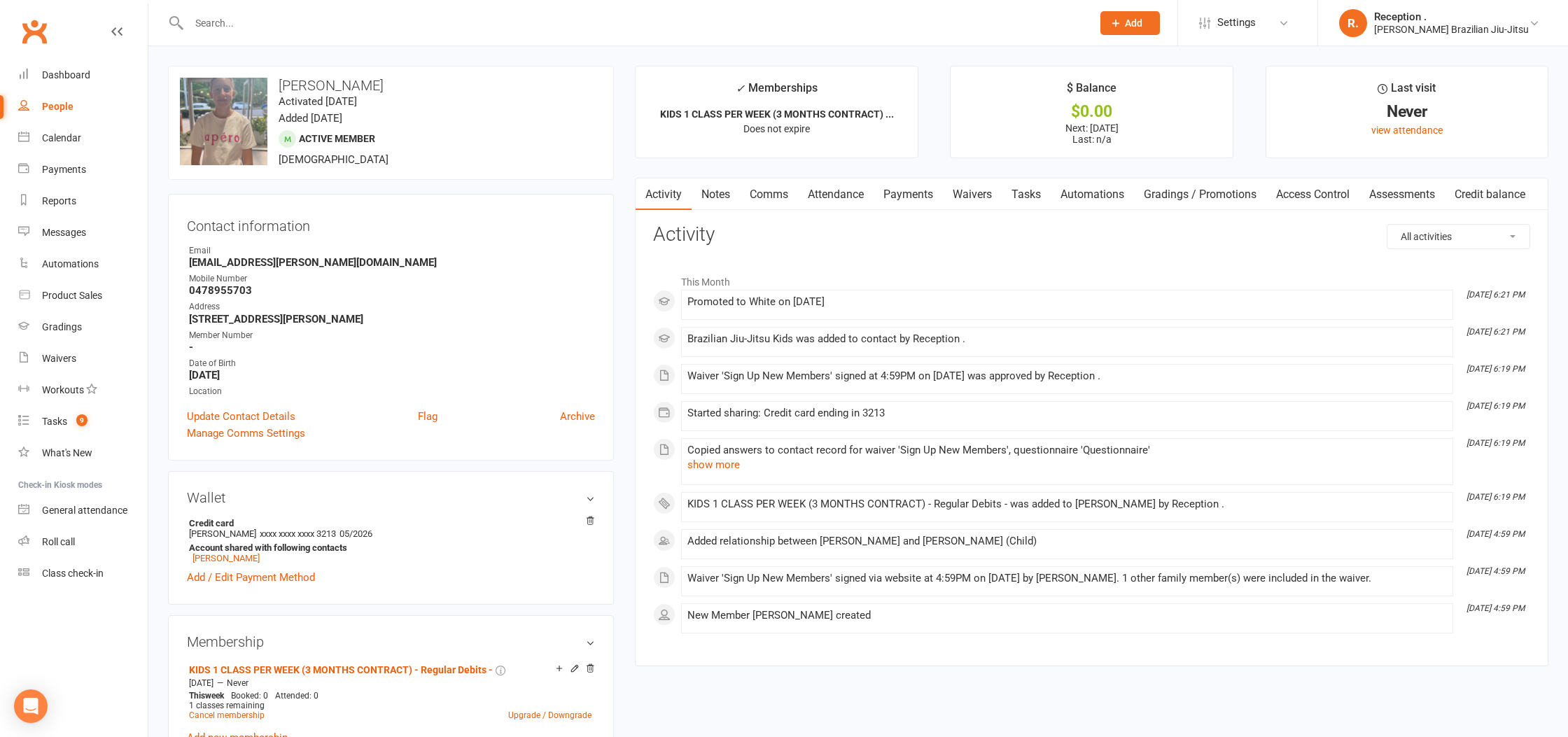
click at [295, 266] on strong "frans.wilhelm@gmail.com" at bounding box center [391, 263] width 406 height 13
copy render-form-field "frans.wilhelm@gmail.com"
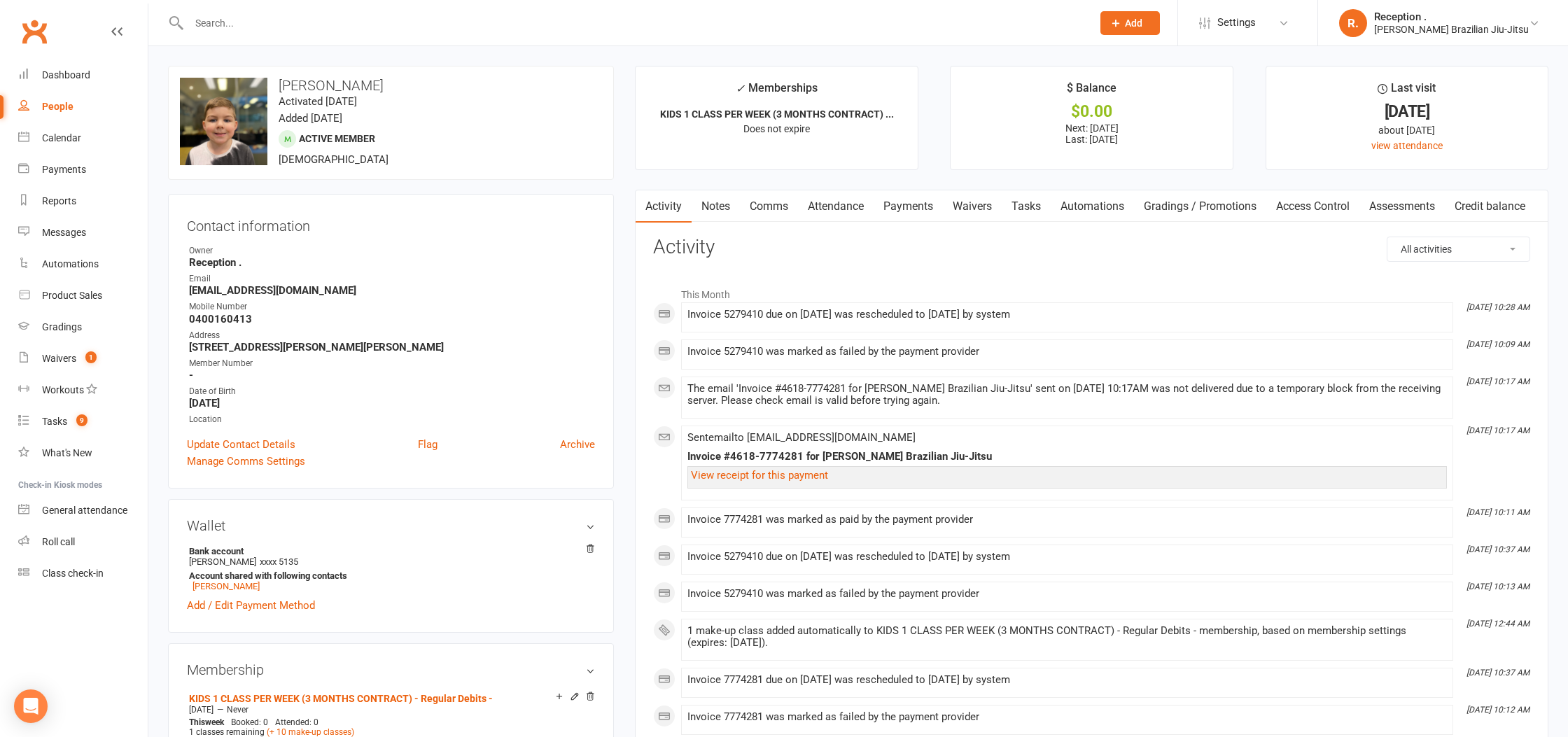
click at [272, 289] on strong "brendam71@bigpond.com" at bounding box center [391, 291] width 406 height 13
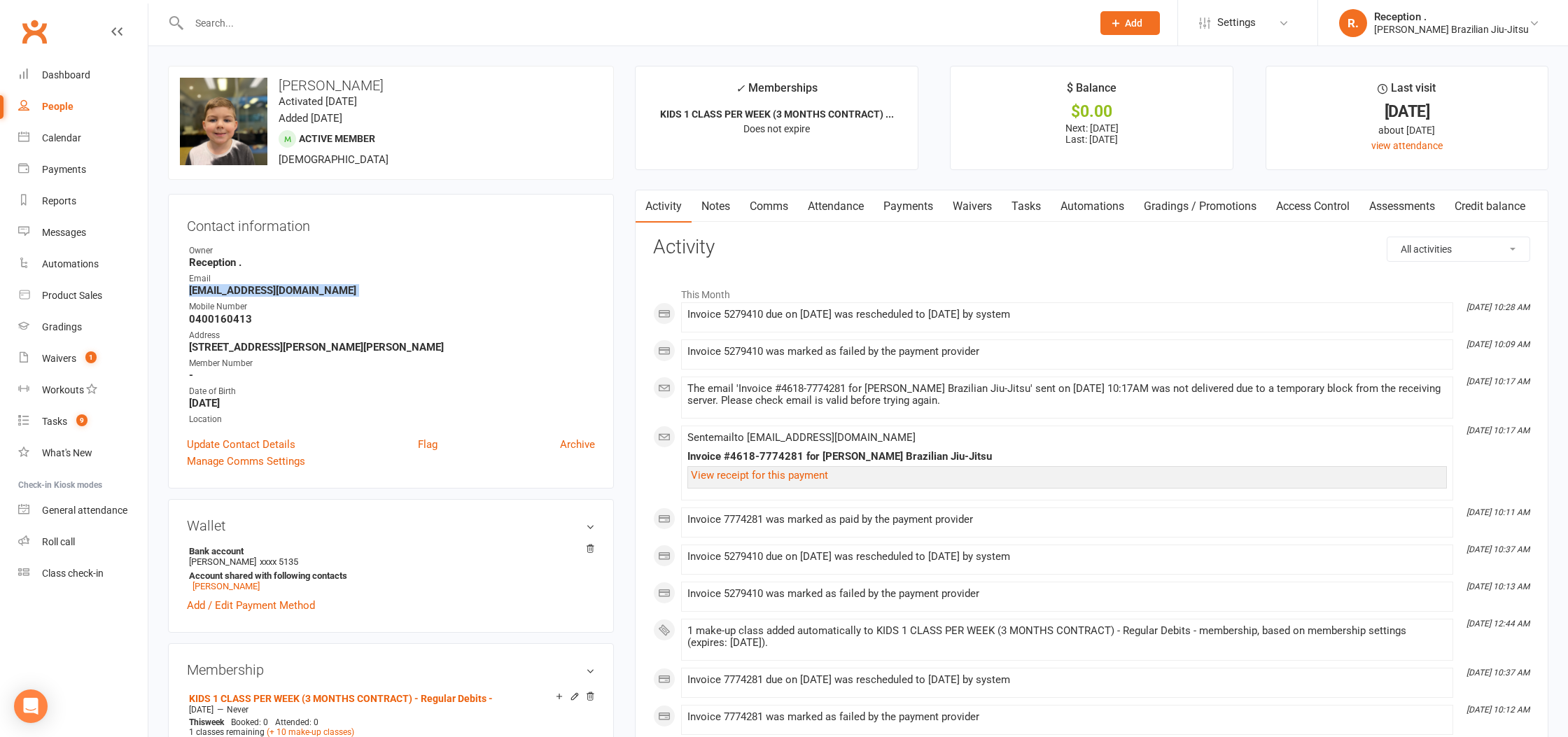
click at [272, 289] on strong "brendam71@bigpond.com" at bounding box center [391, 291] width 406 height 13
copy render-form-field "brendam71@bigpond.com"
click at [828, 219] on link "Attendance" at bounding box center [835, 206] width 76 height 32
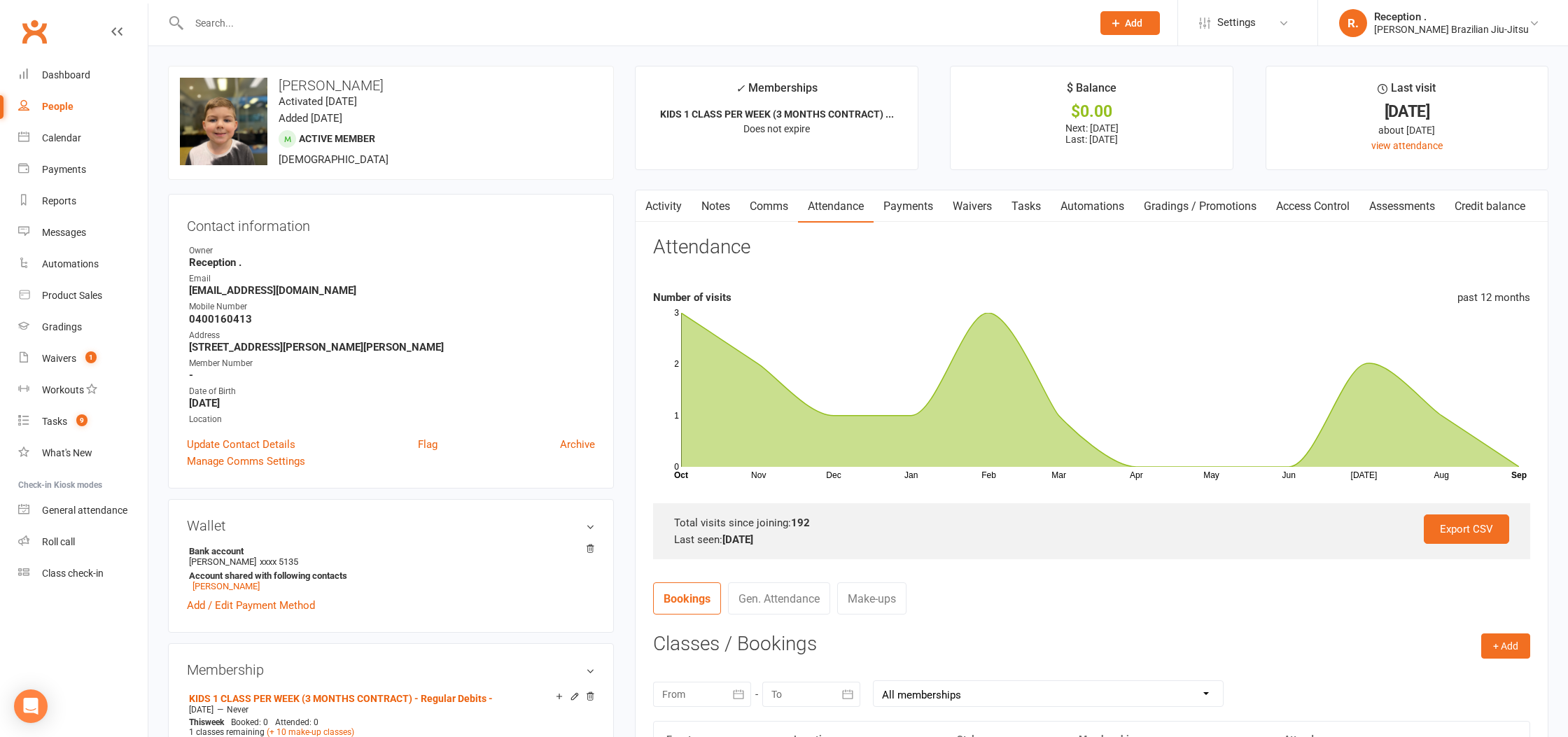
click at [264, 22] on input "text" at bounding box center [633, 23] width 897 height 19
paste input "coreymccarthy12@live.com"
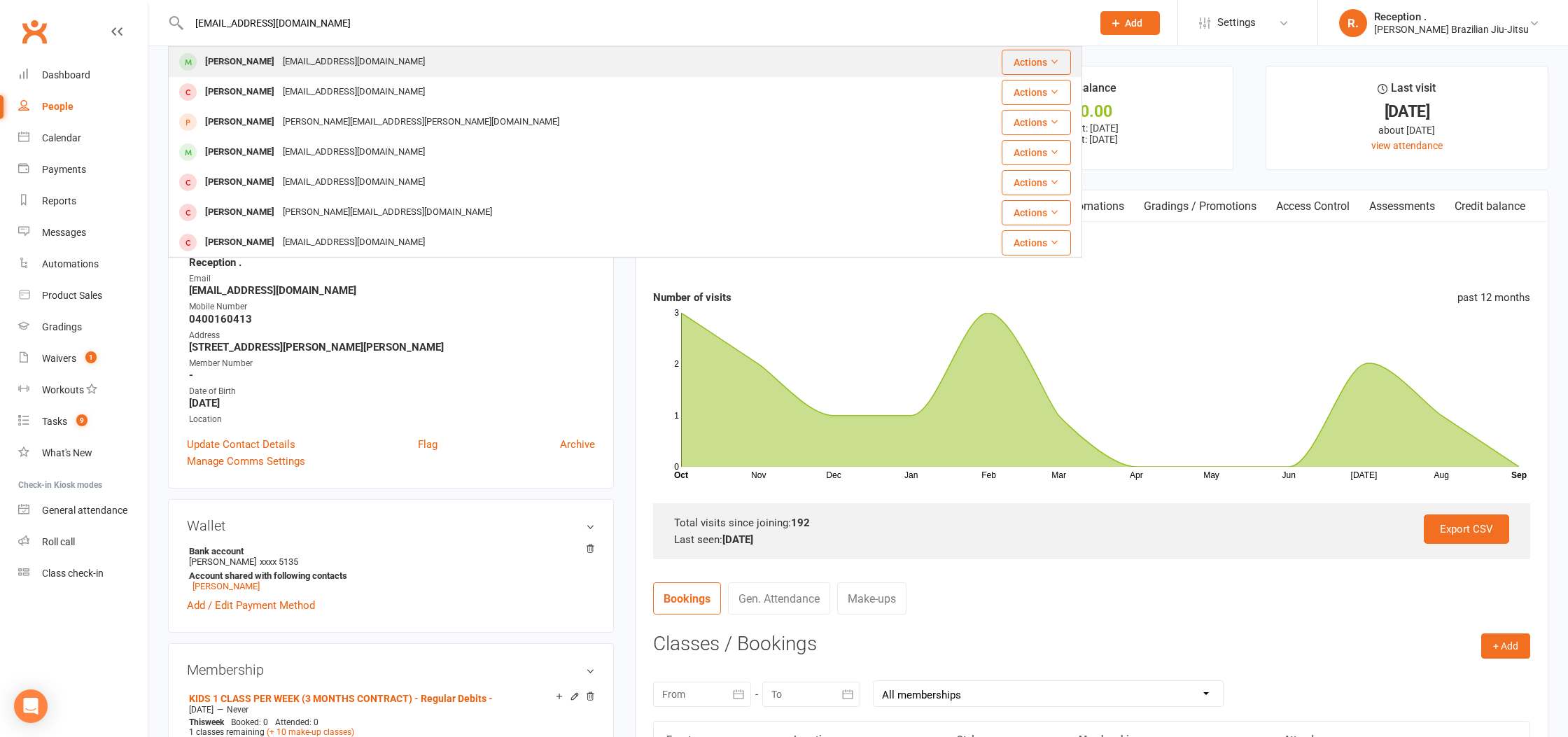
type input "coreymccarthy12@live.com"
click at [329, 76] on td "Corey McCarthy coreymccarthy12@live.com" at bounding box center [549, 61] width 760 height 30
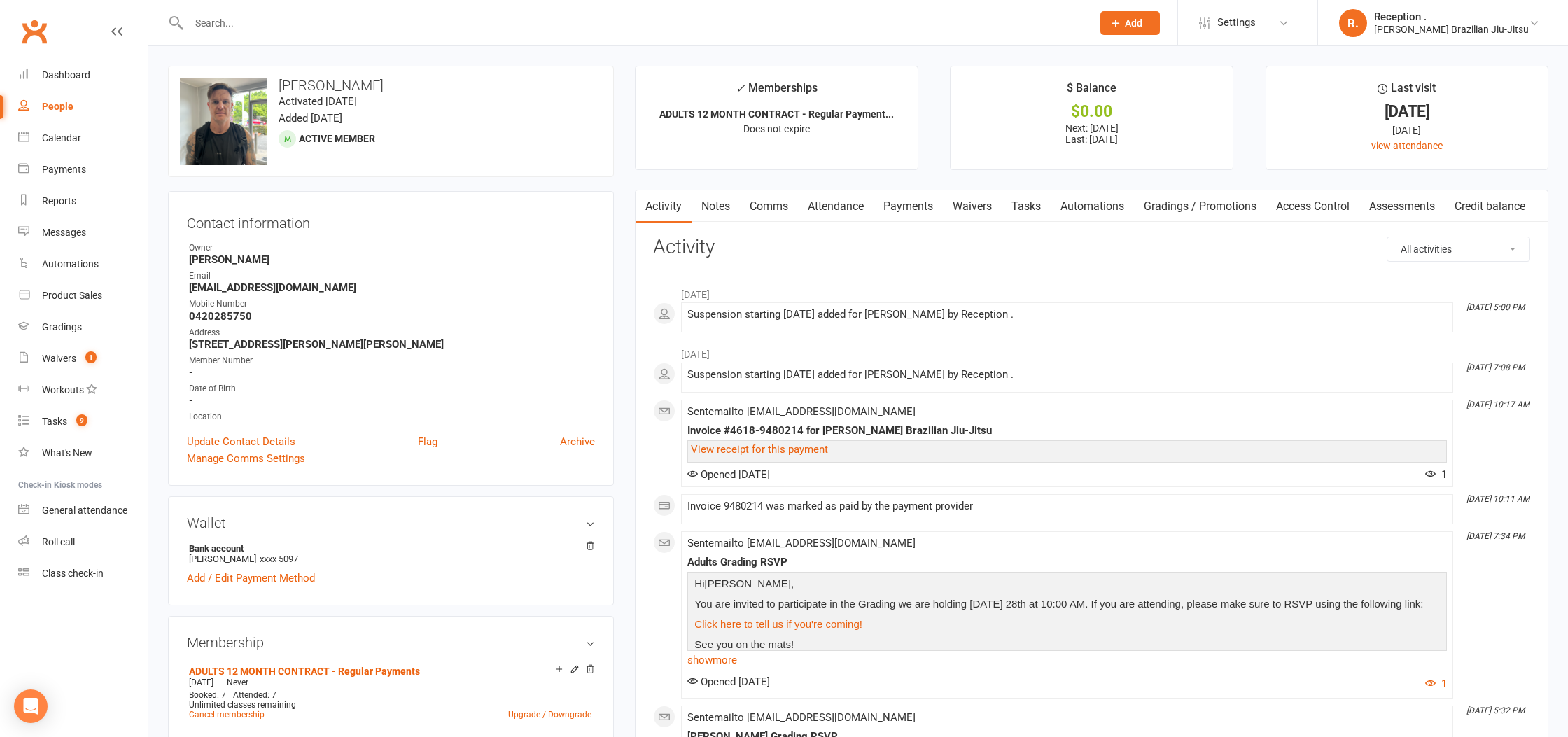
click at [920, 215] on link "Payments" at bounding box center [909, 206] width 69 height 32
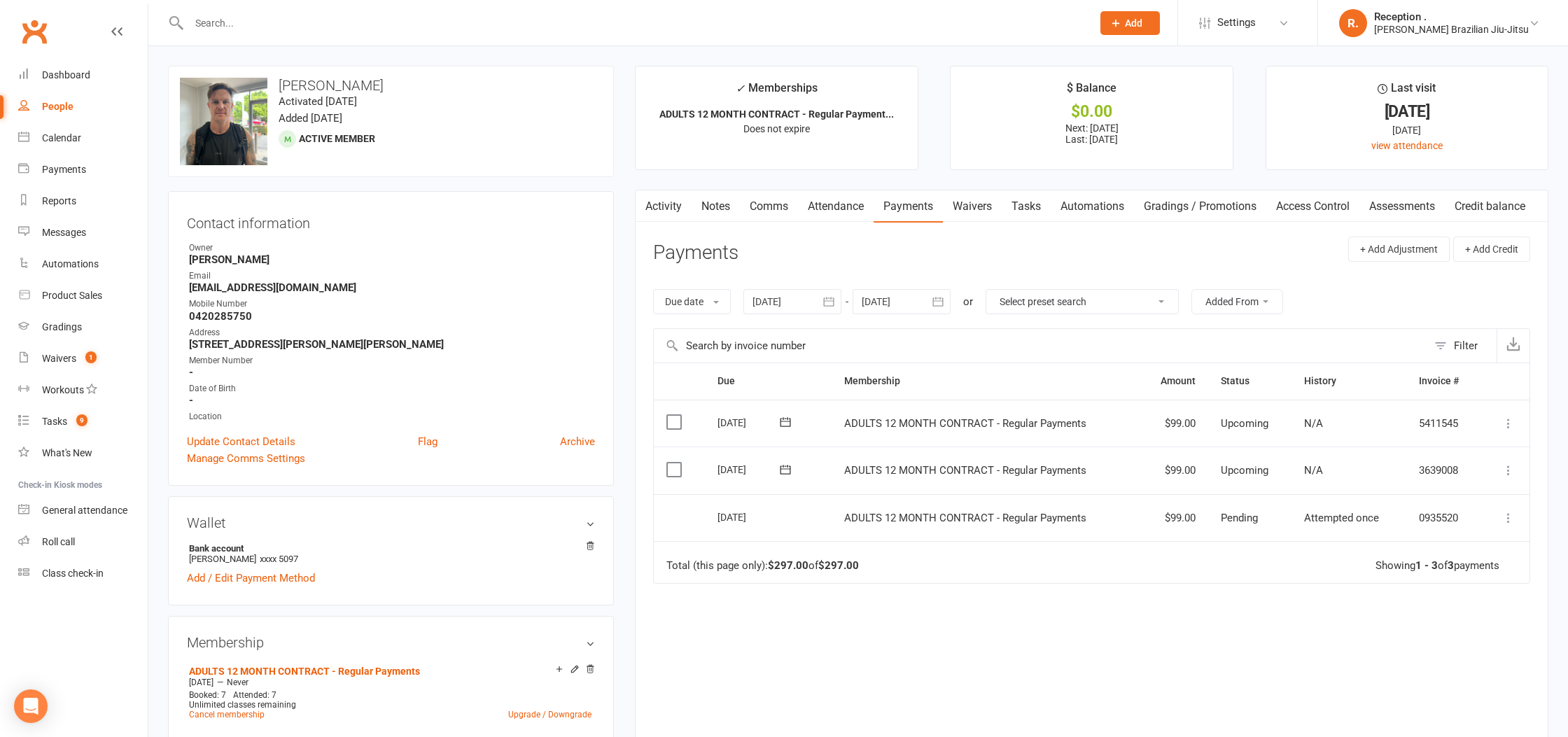
click at [235, 10] on div at bounding box center [625, 22] width 914 height 46
click at [232, 24] on input "text" at bounding box center [633, 23] width 897 height 19
paste input "coreymccarthy12@live.com"
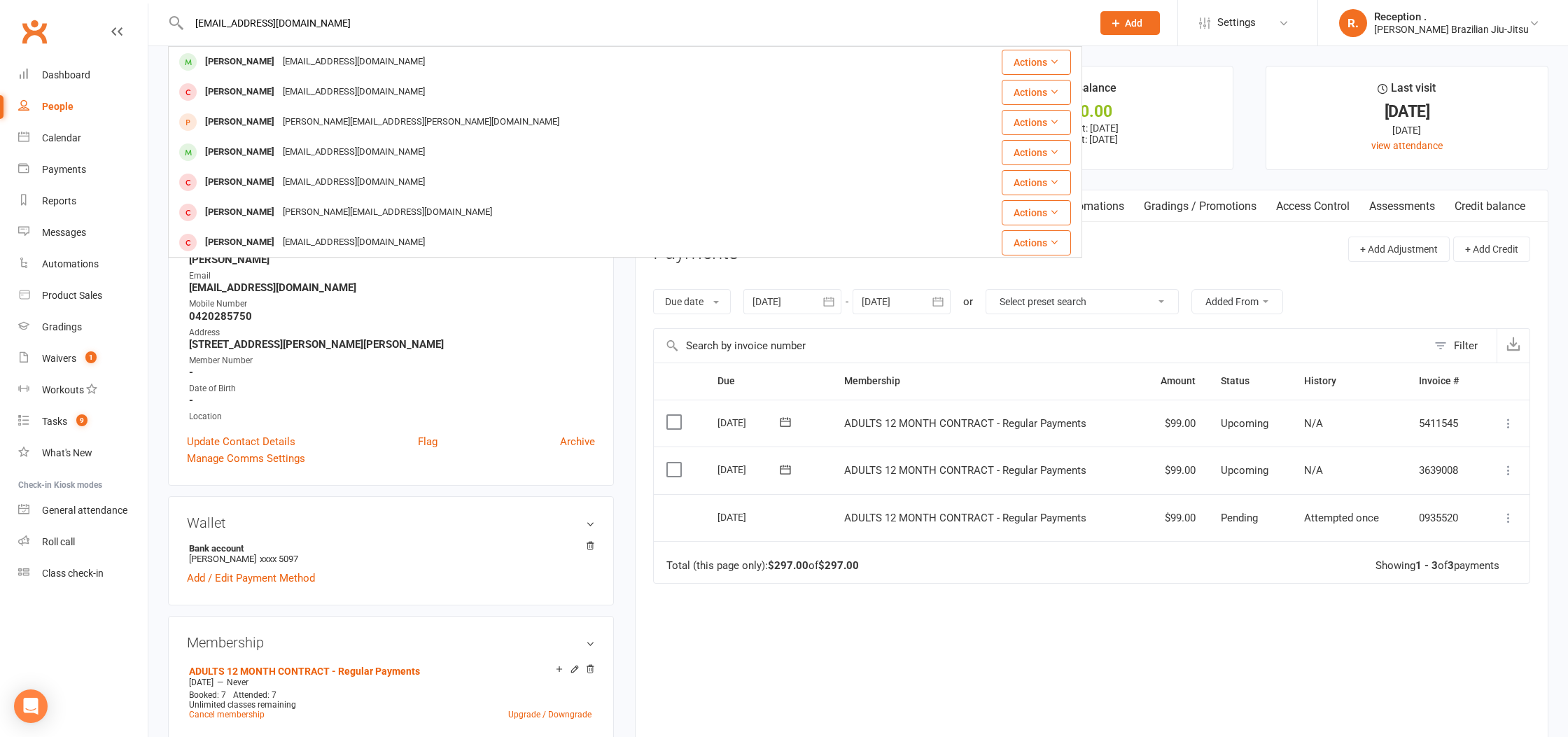
type input "coreymccarthy12@live.com"
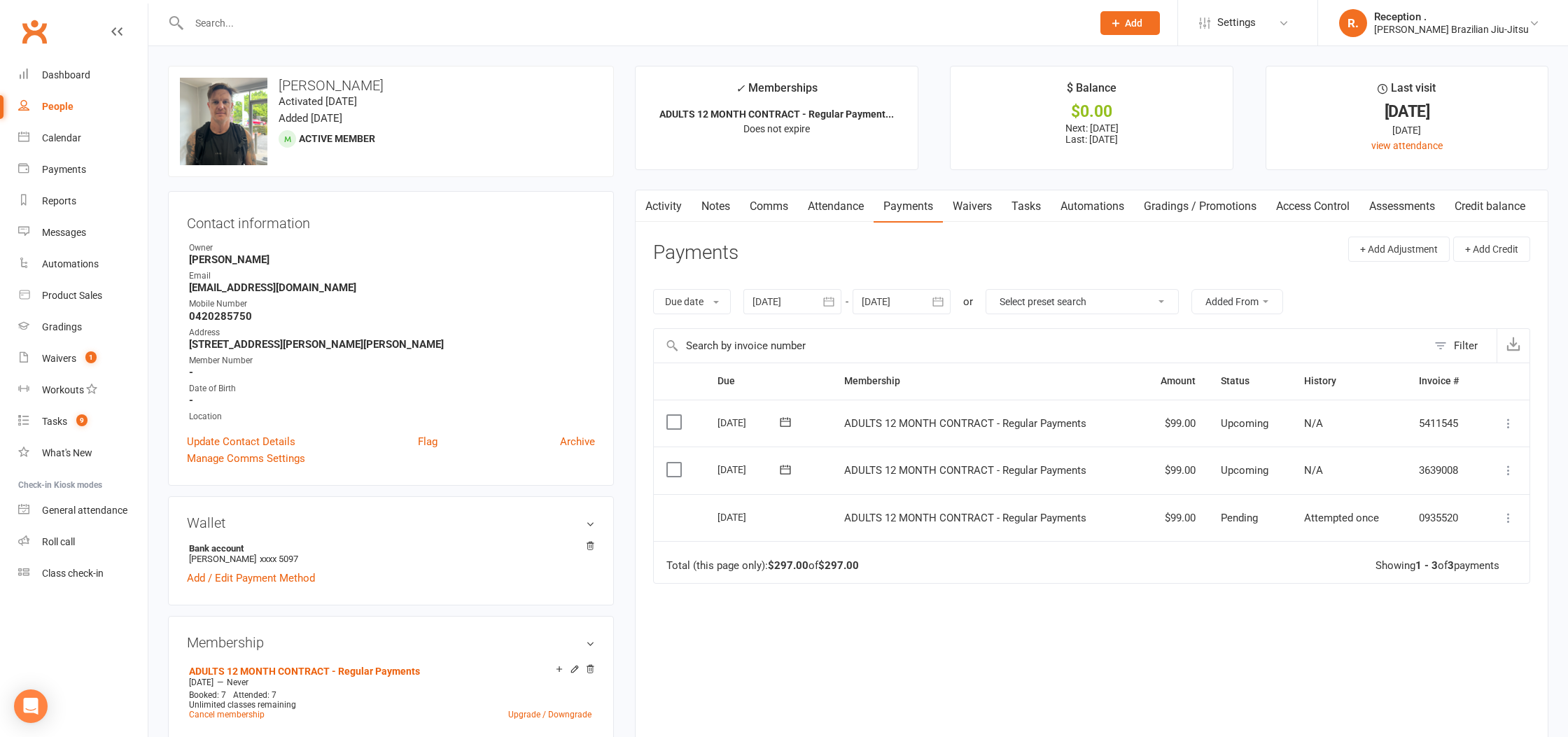
click at [810, 294] on div at bounding box center [792, 301] width 98 height 25
click at [770, 340] on icon "button" at bounding box center [765, 335] width 10 height 11
click at [813, 422] on button "04" at bounding box center [800, 414] width 30 height 25
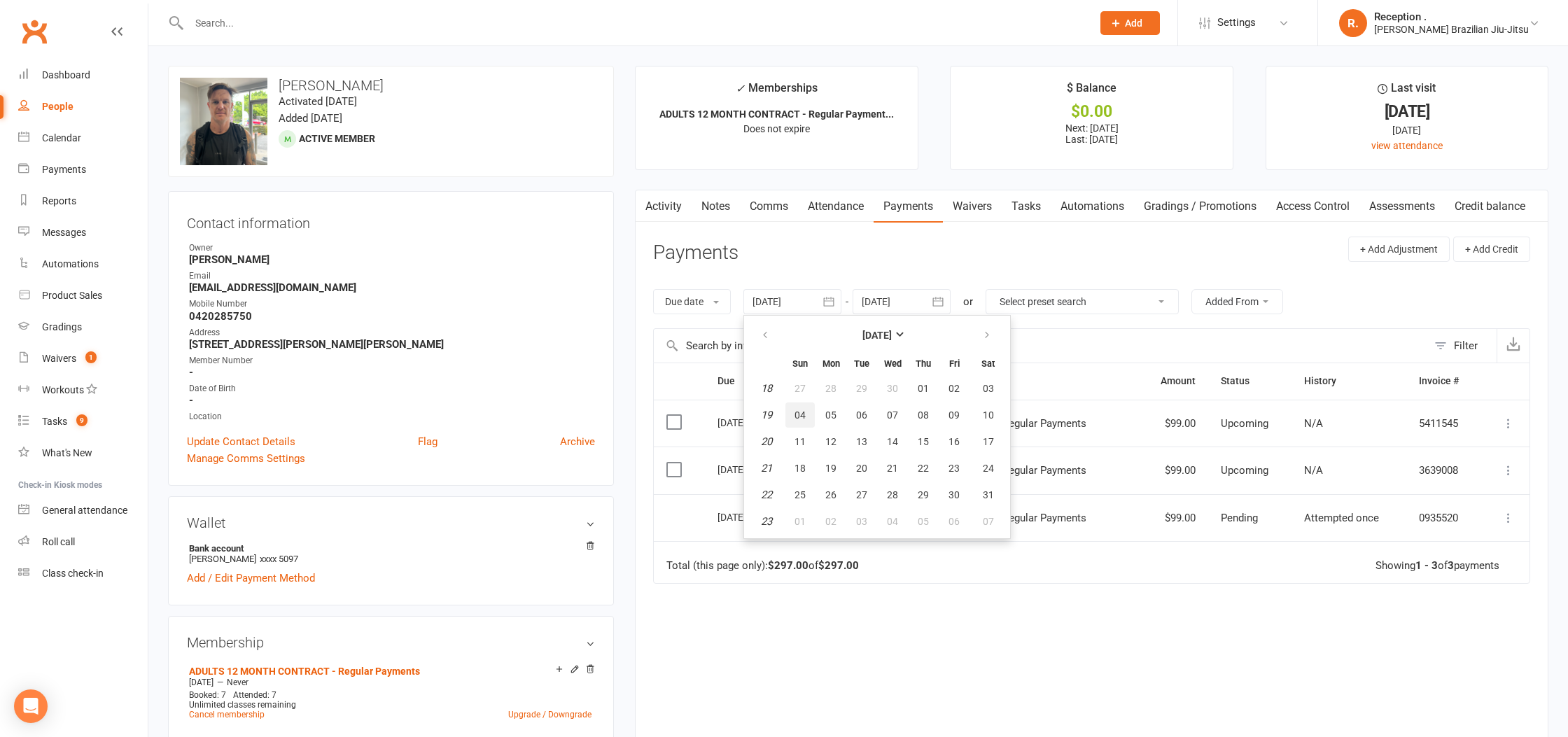
type input "04 May 2025"
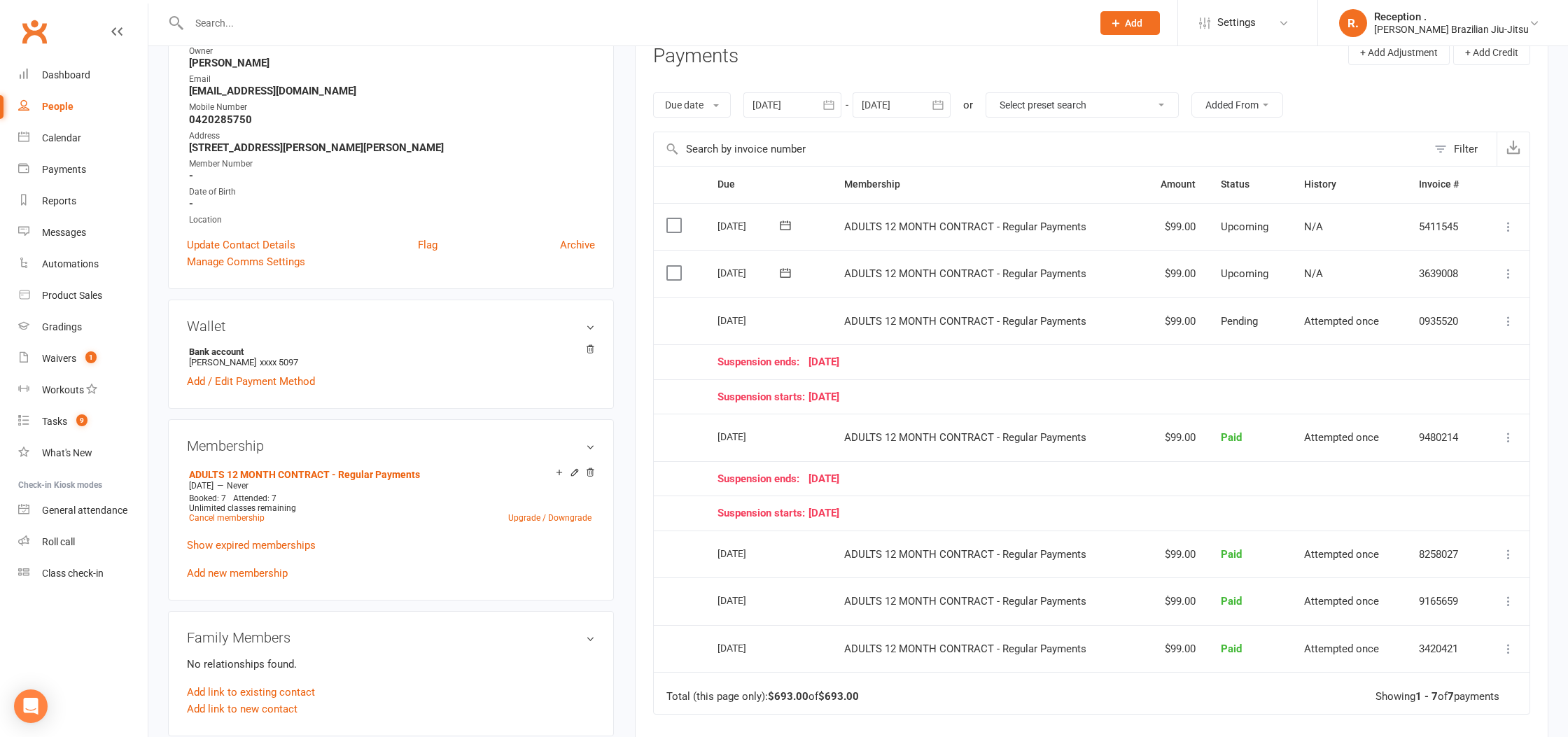
scroll to position [198, 0]
click at [258, 514] on link "Cancel membership" at bounding box center [227, 515] width 76 height 10
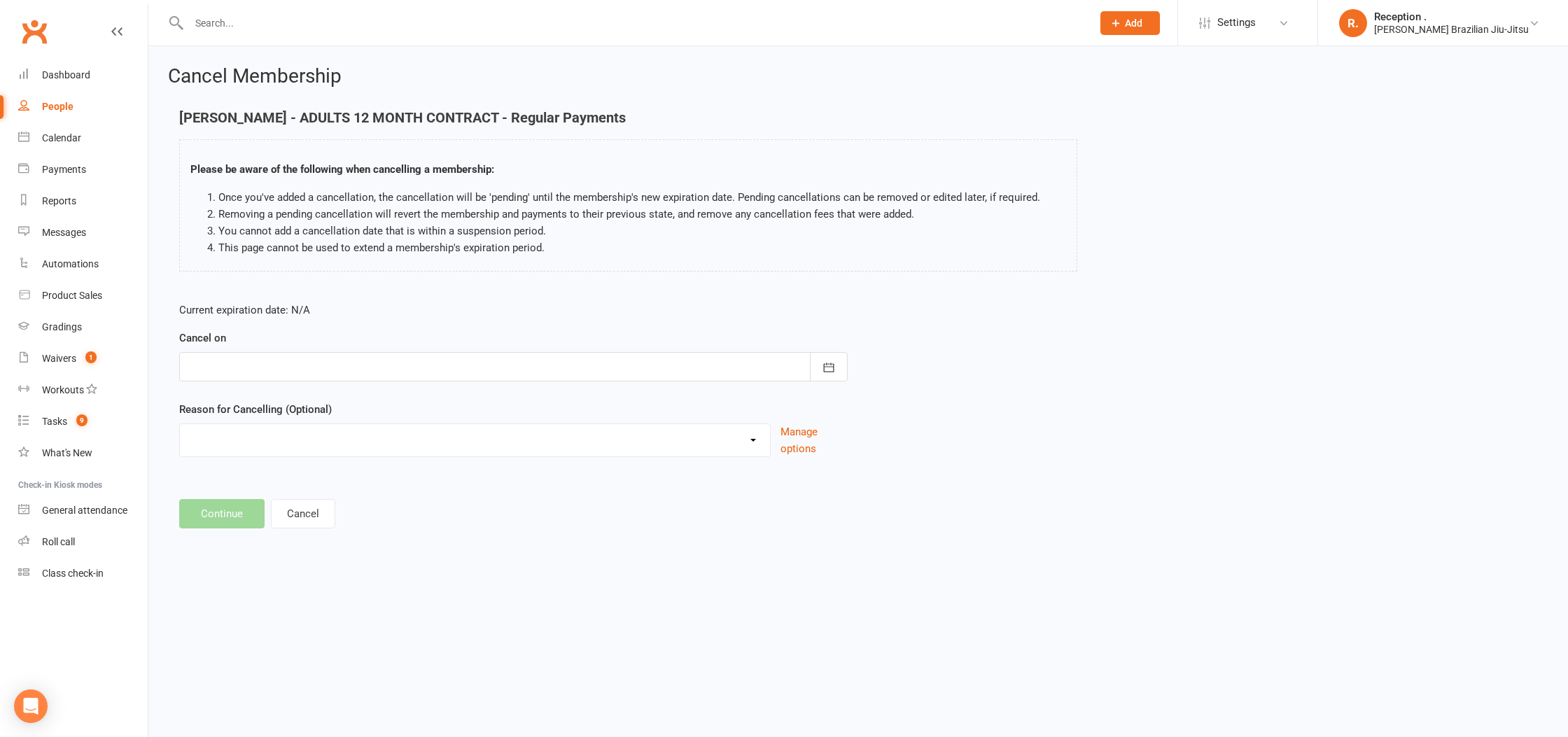
click at [280, 352] on div at bounding box center [513, 366] width 668 height 30
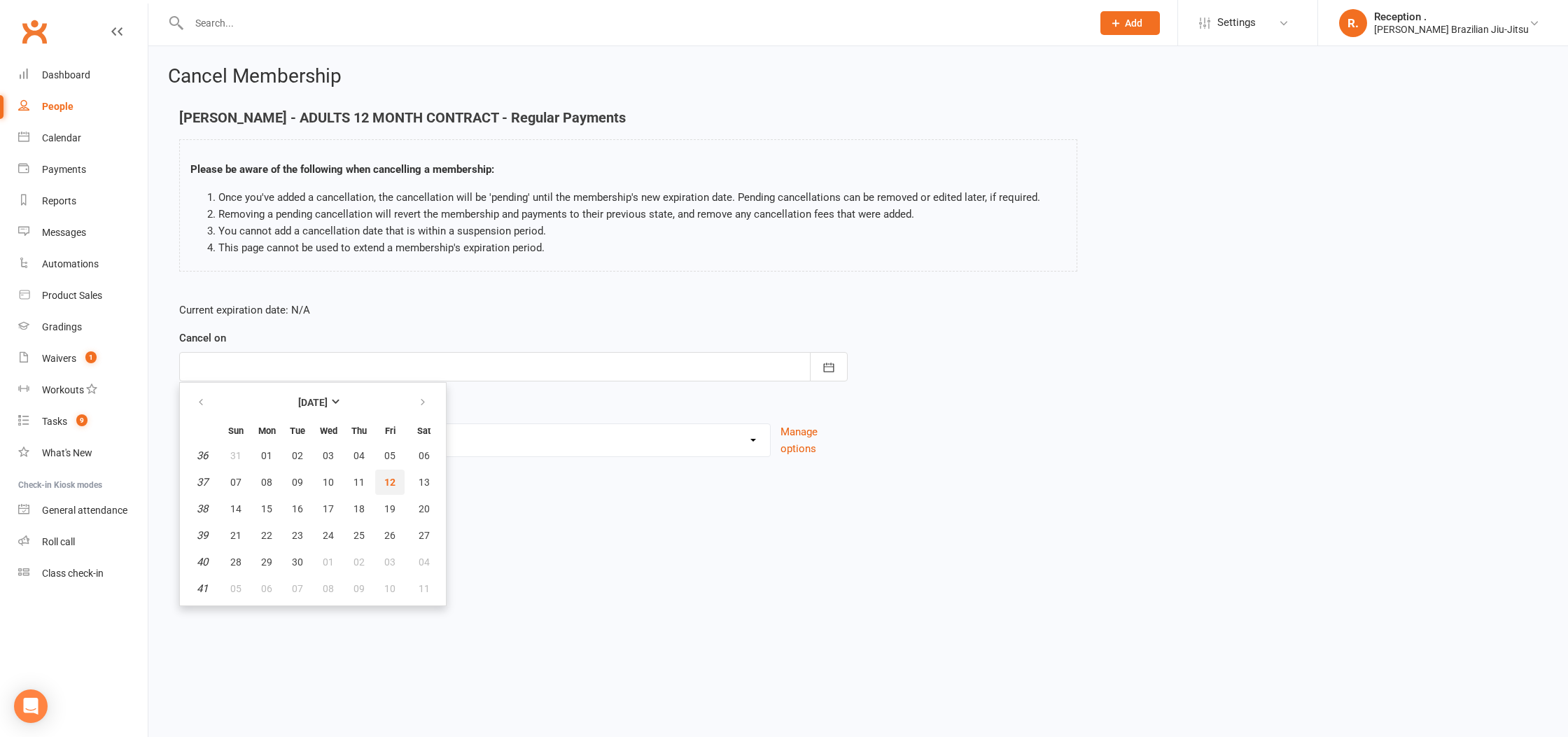
click at [382, 487] on button "12" at bounding box center [390, 482] width 30 height 25
type input "12 Sep 2025"
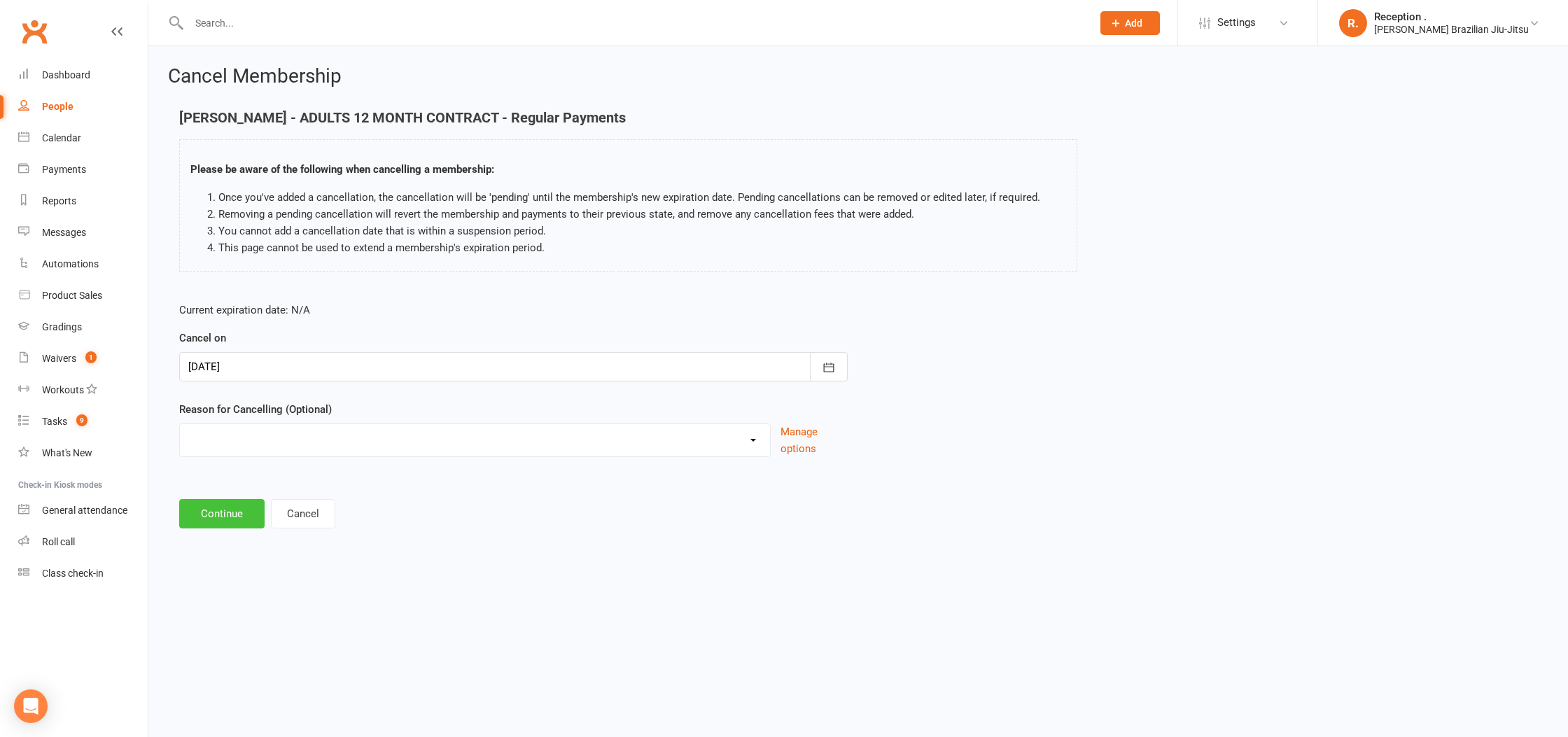
click at [213, 510] on button "Continue" at bounding box center [222, 513] width 85 height 30
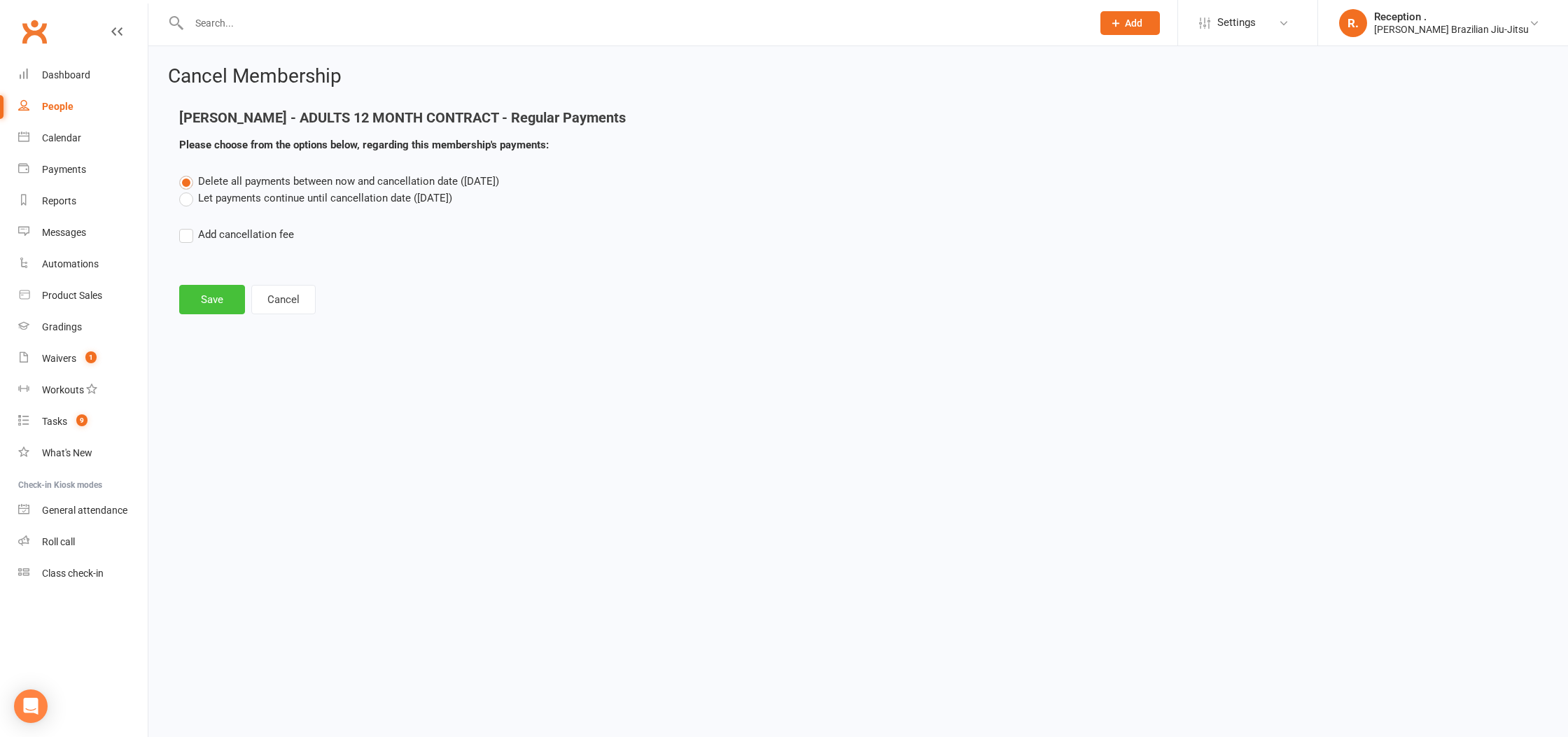
click at [194, 303] on button "Save" at bounding box center [212, 299] width 66 height 30
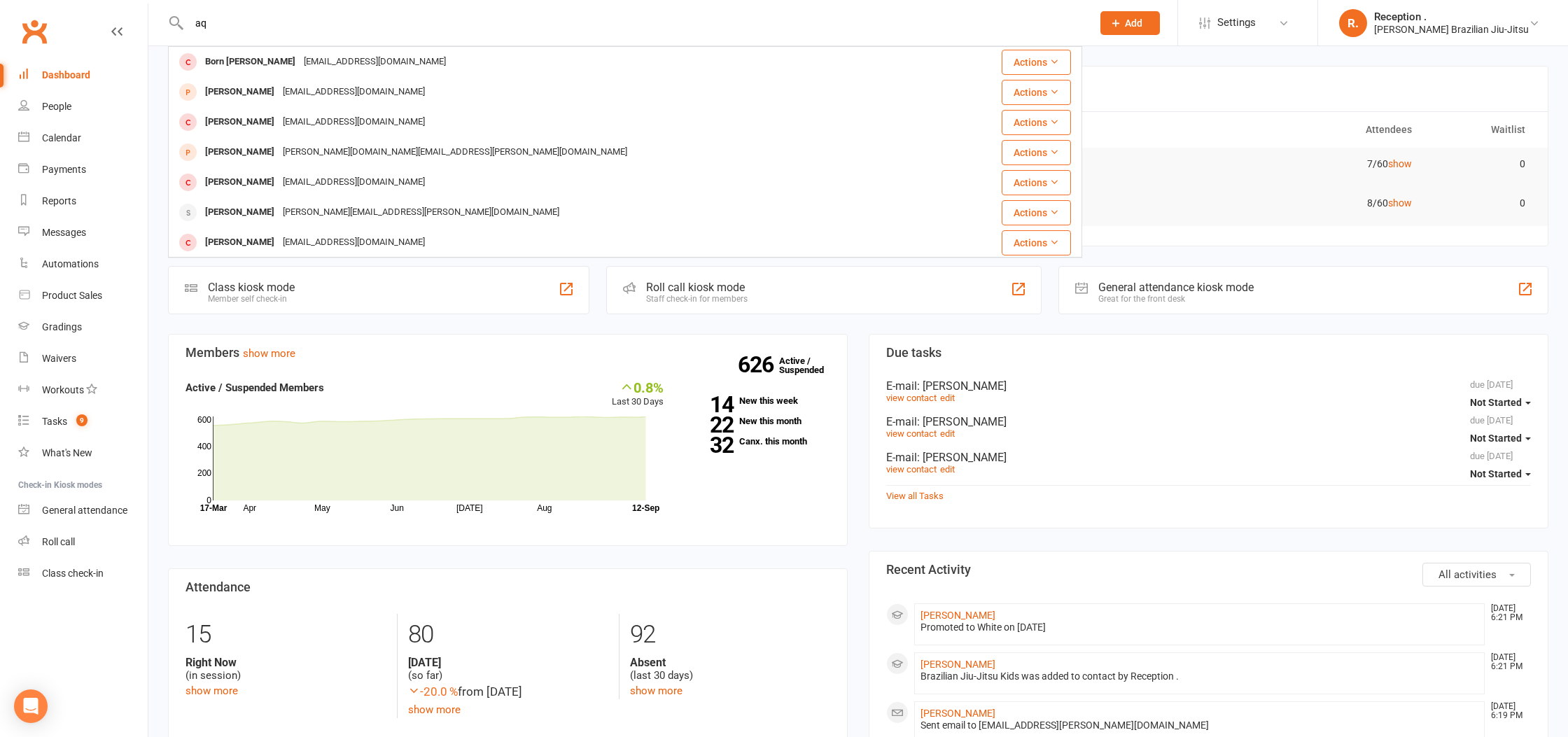
type input "a"
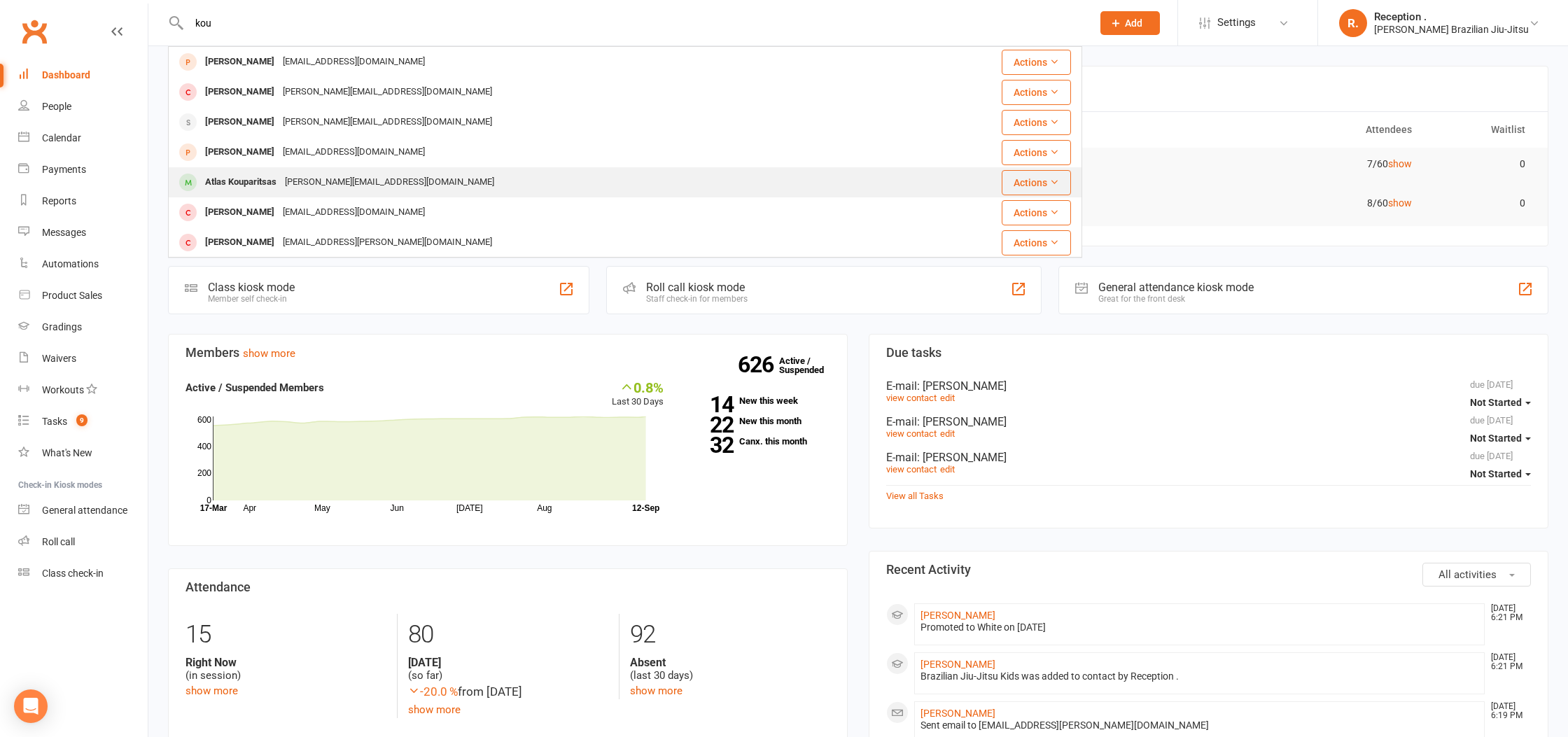
type input "kou"
click at [247, 185] on div "Atlas Kouparitsas" at bounding box center [240, 181] width 80 height 20
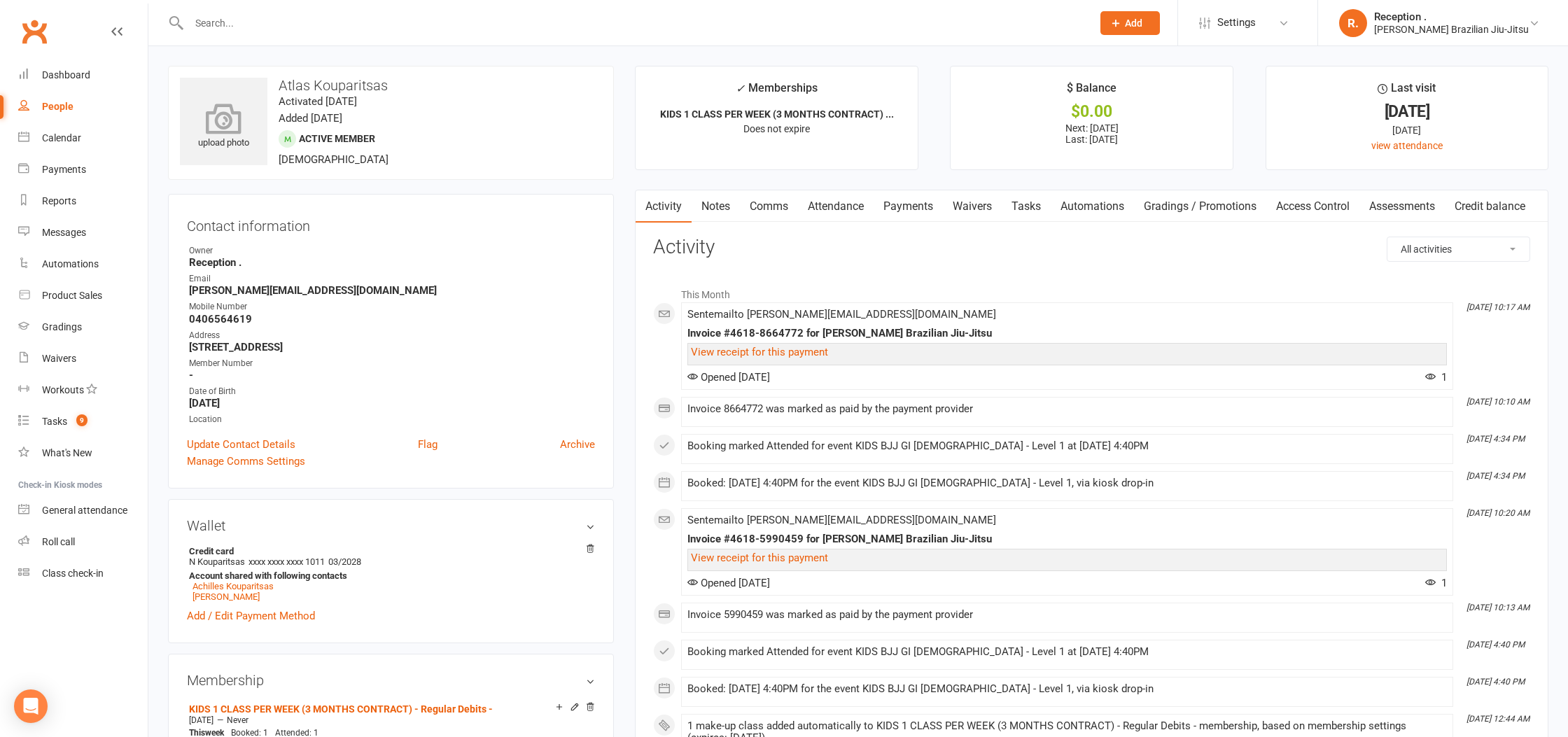
click at [215, 87] on div "upload photo" at bounding box center [223, 121] width 88 height 88
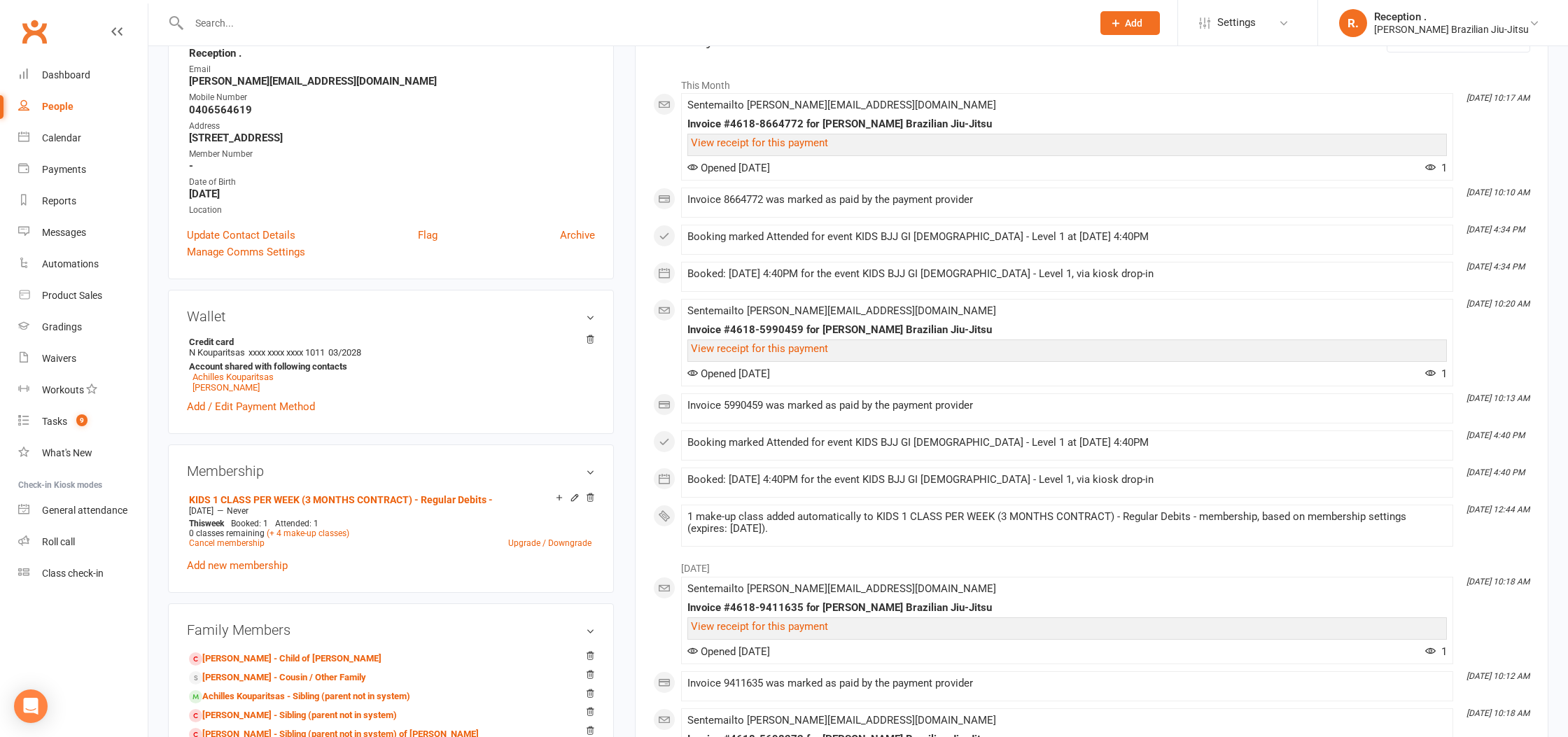
scroll to position [222, 0]
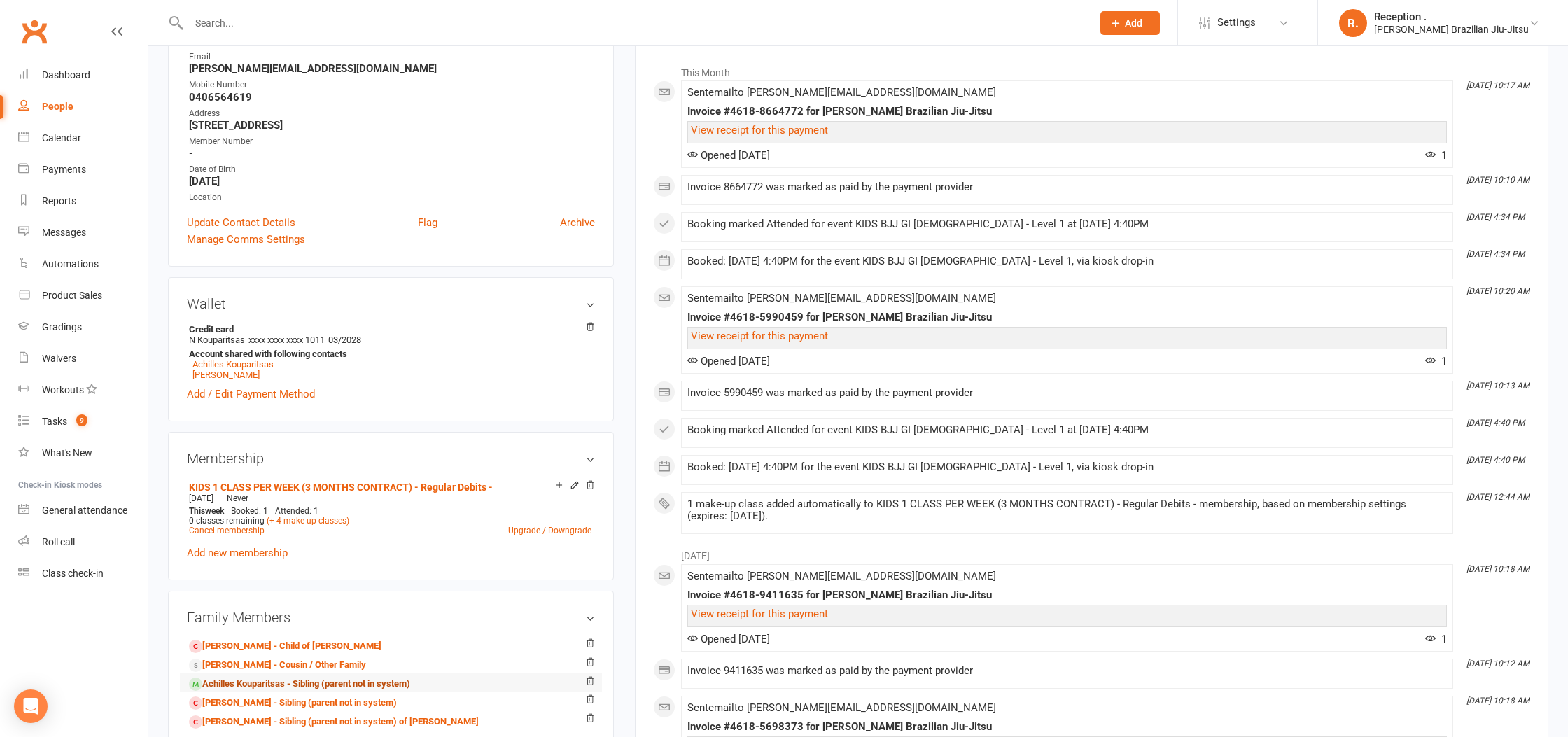
click at [267, 678] on link "Achilles Kouparitsas - Sibling (parent not in system)" at bounding box center [299, 684] width 221 height 14
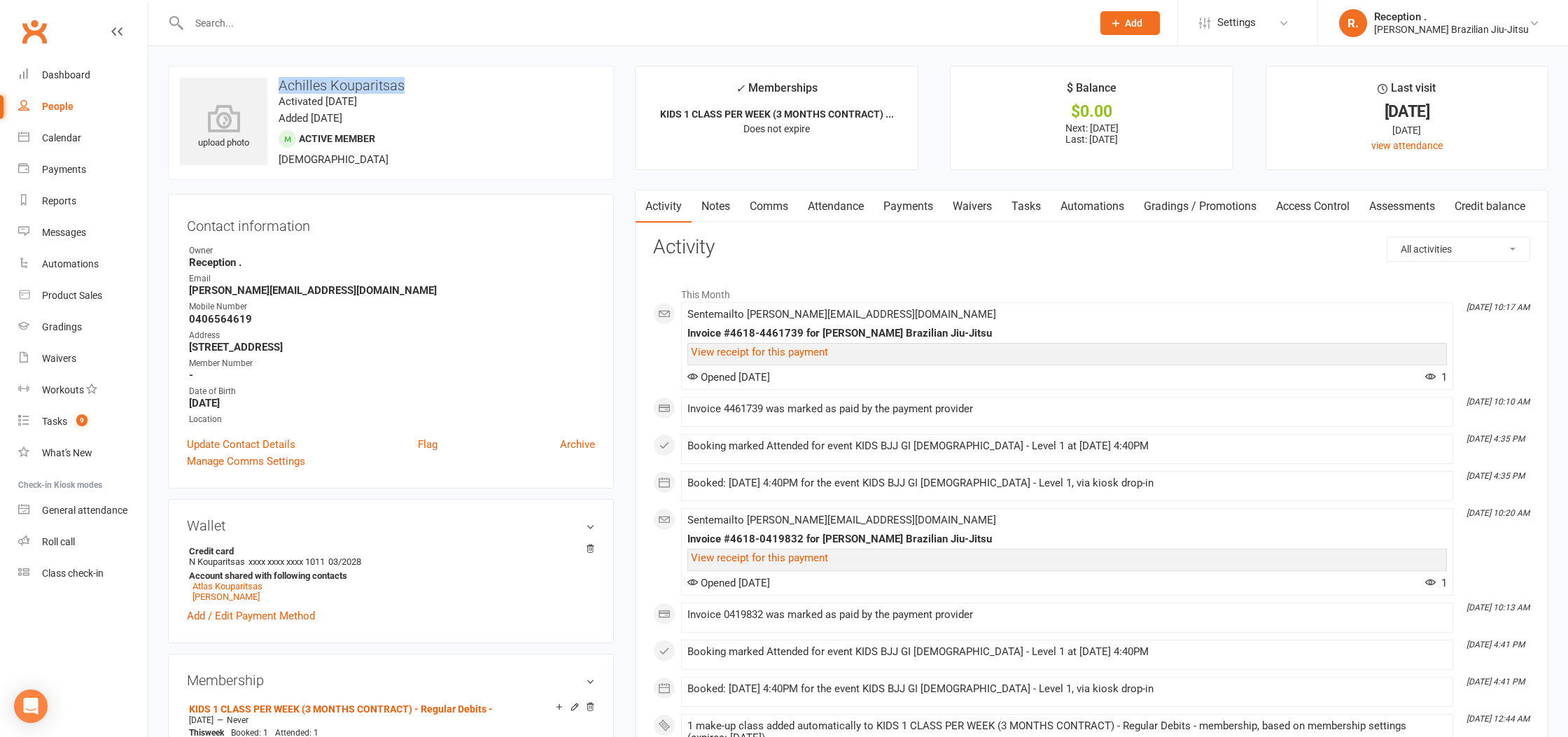
drag, startPoint x: 432, startPoint y: 81, endPoint x: 278, endPoint y: 84, distance: 154.0
click at [278, 84] on h3 "Achilles Kouparitsas" at bounding box center [390, 85] width 422 height 15
copy h3 "Achilles Kouparitsas"
click at [206, 112] on icon at bounding box center [224, 118] width 96 height 31
